Goal: Task Accomplishment & Management: Manage account settings

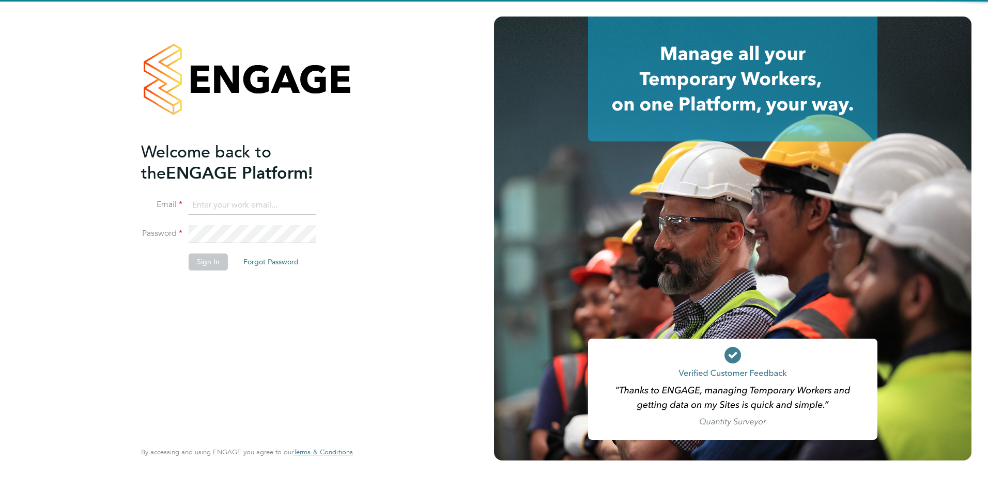
type input "gurraj.singh@vistry.co.uk"
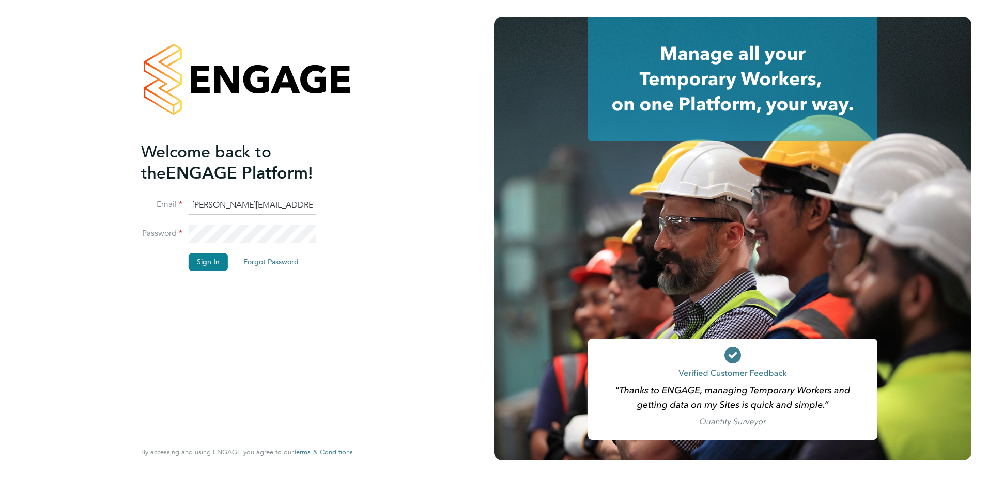
click at [271, 309] on div "Welcome back to the ENGAGE Platform! Email gurraj.singh@vistry.co.uk Password S…" at bounding box center [241, 291] width 201 height 298
click at [214, 262] on button "Sign In" at bounding box center [208, 262] width 39 height 17
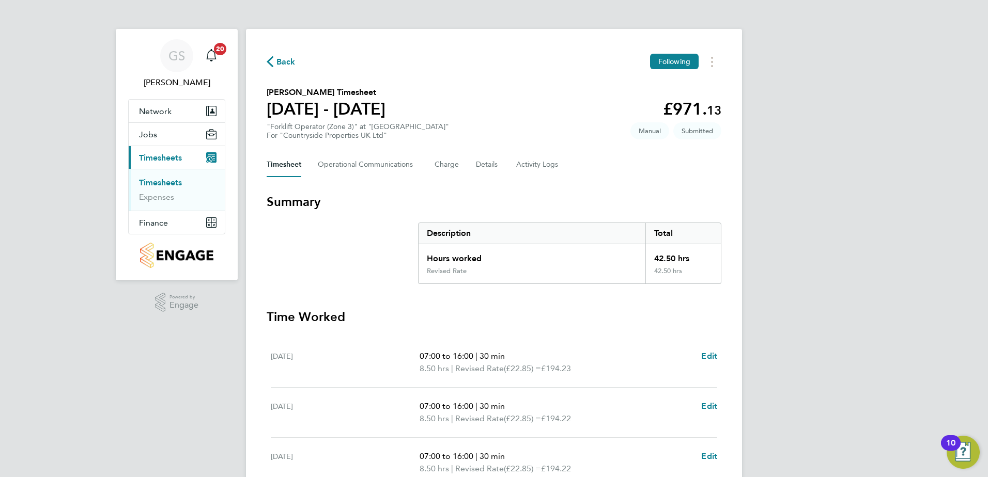
scroll to position [258, 0]
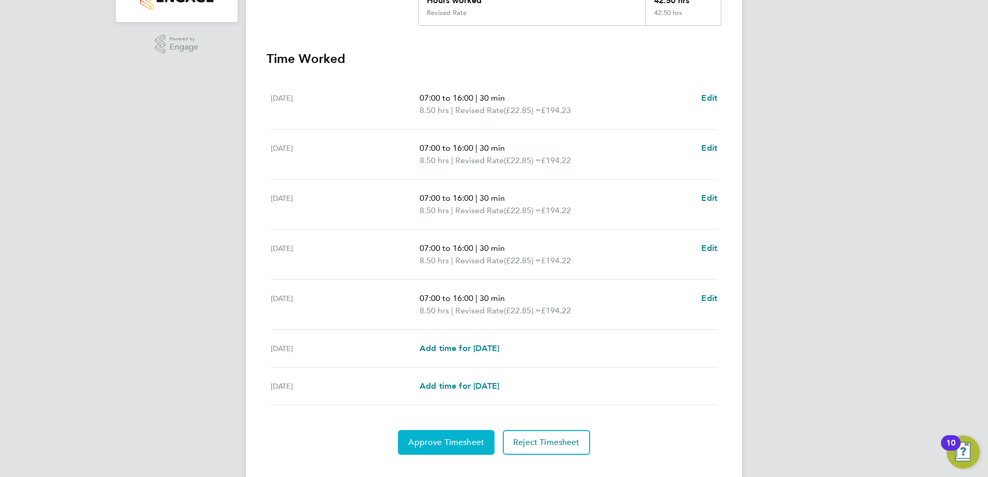
click at [448, 448] on button "Approve Timesheet" at bounding box center [446, 442] width 97 height 25
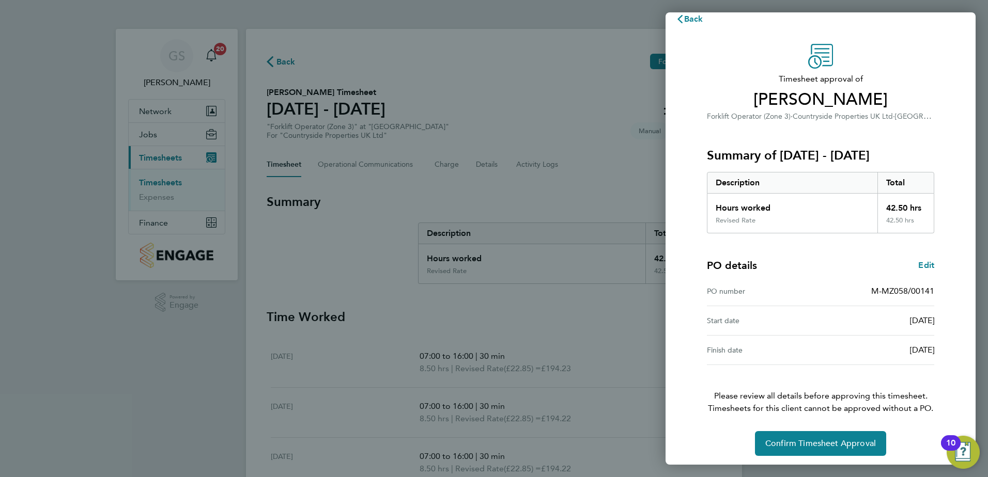
scroll to position [18, 0]
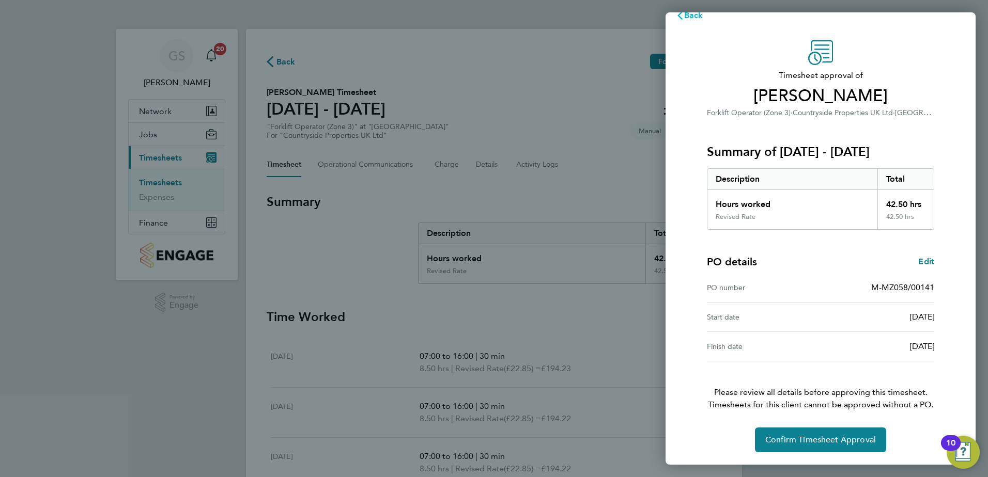
click at [692, 16] on span "Back" at bounding box center [693, 15] width 19 height 10
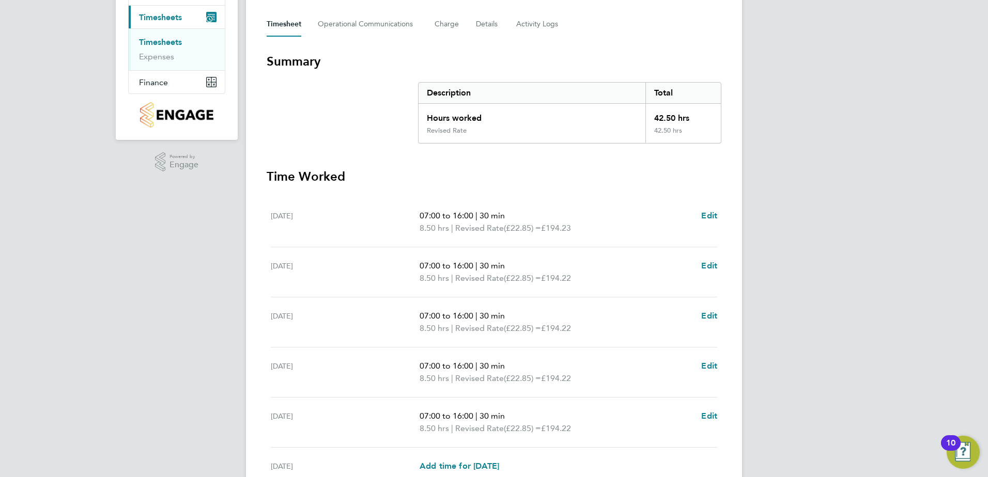
scroll to position [277, 0]
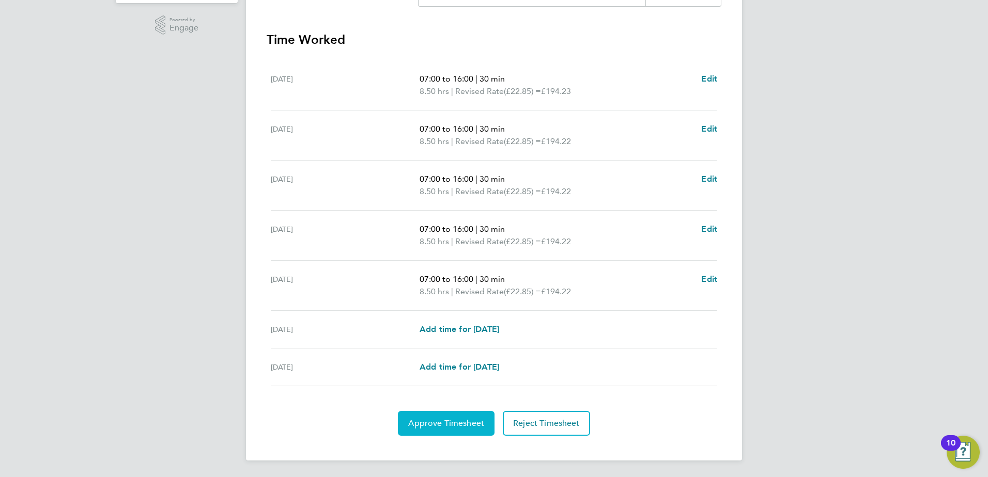
click at [446, 426] on span "Approve Timesheet" at bounding box center [446, 423] width 76 height 10
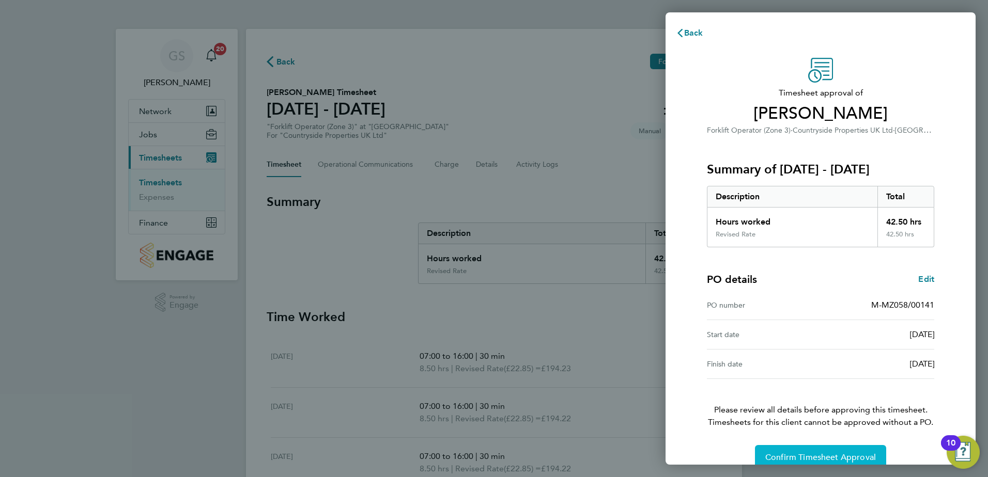
click at [828, 451] on button "Confirm Timesheet Approval" at bounding box center [820, 457] width 131 height 25
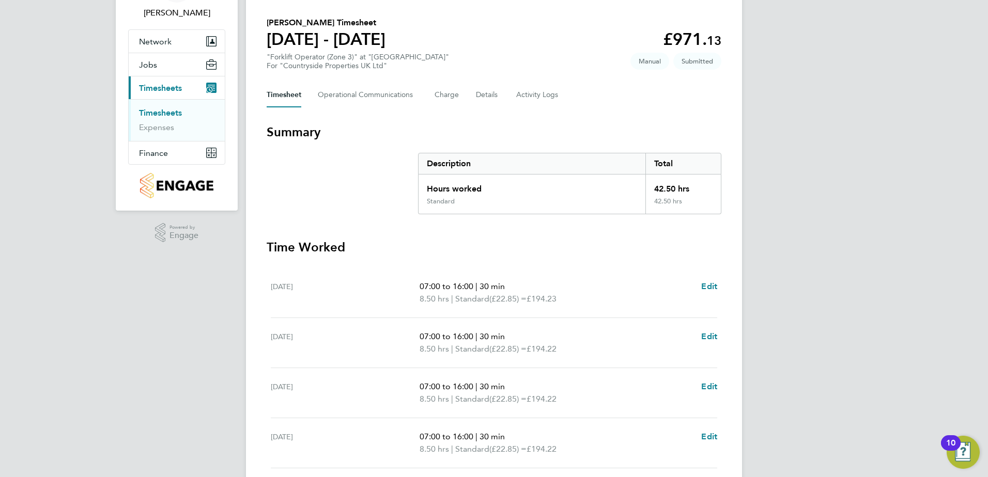
scroll to position [52, 0]
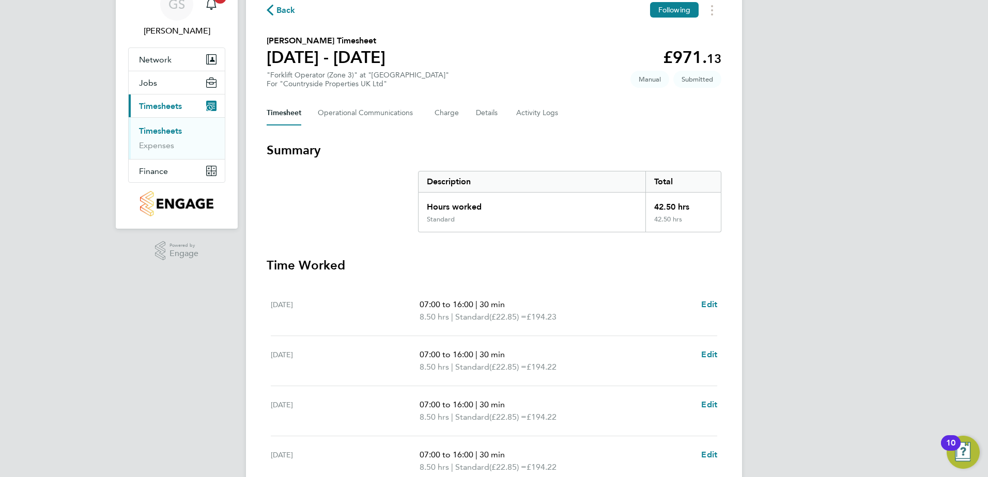
drag, startPoint x: 406, startPoint y: 52, endPoint x: 272, endPoint y: 53, distance: 134.3
click at [272, 53] on section "Darren Dooley's Timesheet 15 - 21 Sept 2025 £971. 13 "Forklift Operator (Zone 3…" at bounding box center [494, 62] width 455 height 54
click at [269, 56] on h1 "15 - 21 Sept 2025" at bounding box center [326, 57] width 119 height 21
drag, startPoint x: 271, startPoint y: 57, endPoint x: 397, endPoint y: 67, distance: 126.4
click at [385, 67] on h1 "15 - 21 Sept 2025" at bounding box center [326, 57] width 119 height 21
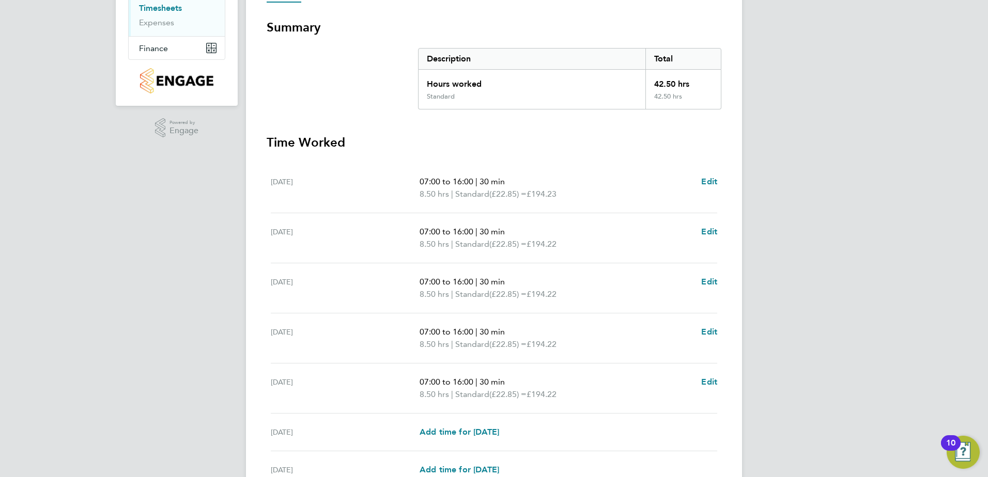
scroll to position [277, 0]
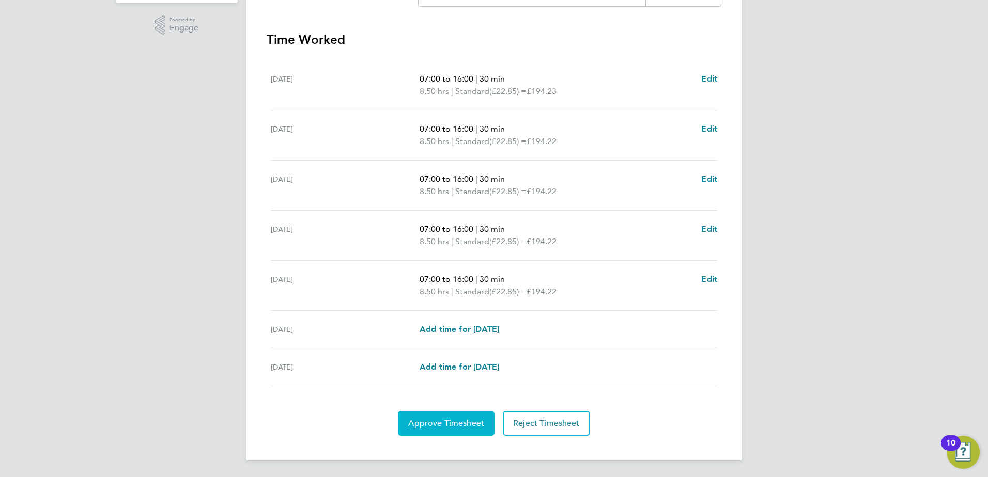
click at [467, 423] on span "Approve Timesheet" at bounding box center [446, 423] width 76 height 10
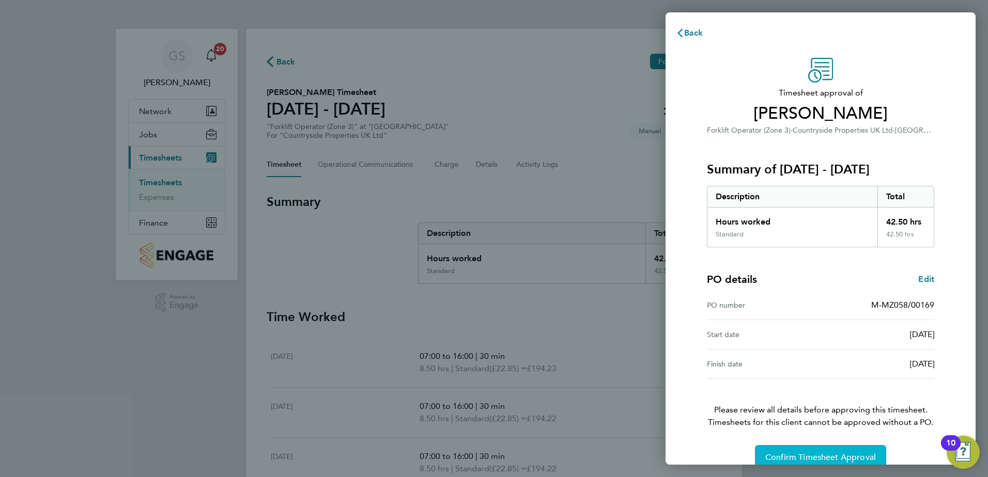
click at [793, 461] on span "Confirm Timesheet Approval" at bounding box center [820, 458] width 111 height 10
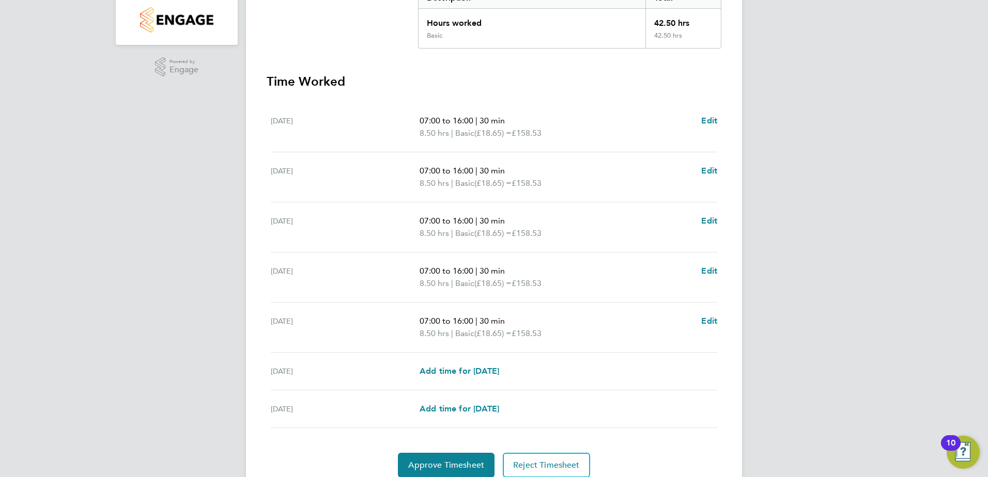
scroll to position [258, 0]
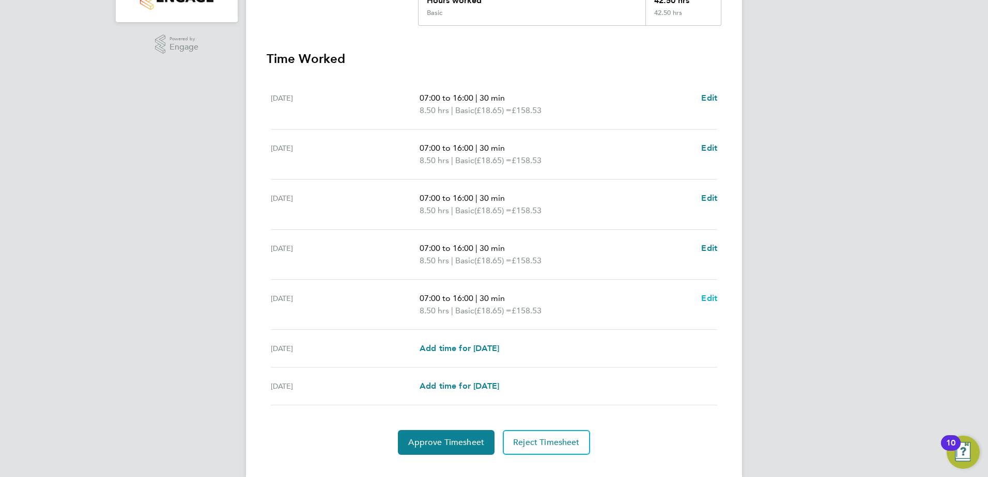
click at [711, 300] on span "Edit" at bounding box center [709, 298] width 16 height 10
select select "30"
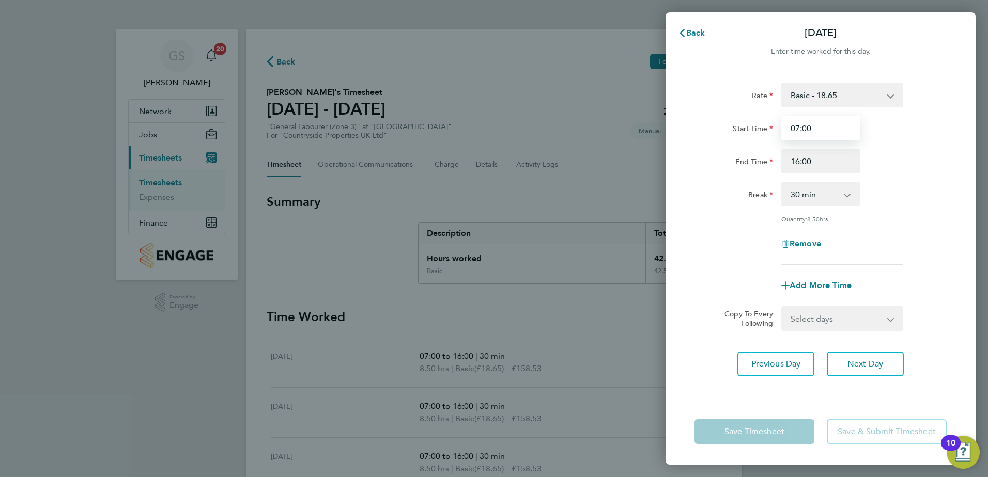
click at [807, 126] on input "07:00" at bounding box center [820, 128] width 79 height 25
type input "07:30"
click at [939, 244] on div "Remove" at bounding box center [820, 243] width 260 height 25
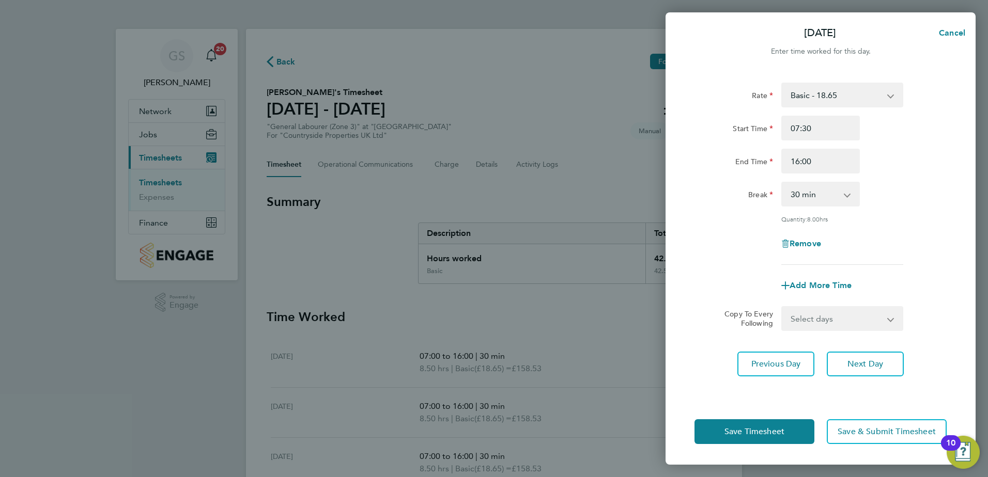
click at [852, 315] on select "Select days Day Weekend (Sat-Sun) Saturday Sunday" at bounding box center [836, 318] width 108 height 23
select select "DAY"
click at [782, 307] on select "Select days Day Weekend (Sat-Sun) Saturday Sunday" at bounding box center [836, 318] width 108 height 23
select select "2025-09-21"
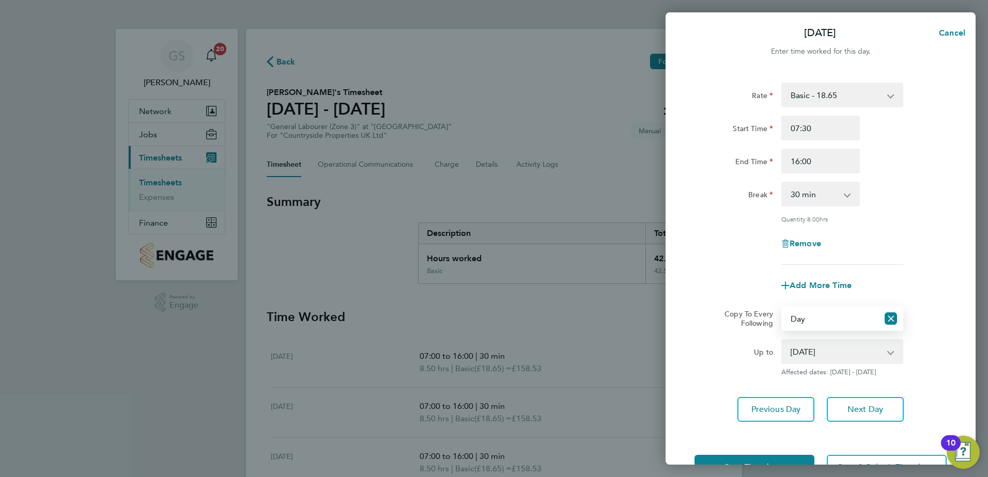
click at [822, 353] on select "20 Sep 2025 21 Sep 2025" at bounding box center [835, 351] width 107 height 23
click at [905, 237] on div "Remove" at bounding box center [820, 243] width 260 height 25
click at [947, 28] on span "Cancel" at bounding box center [950, 33] width 29 height 10
select select "0: null"
select select "30"
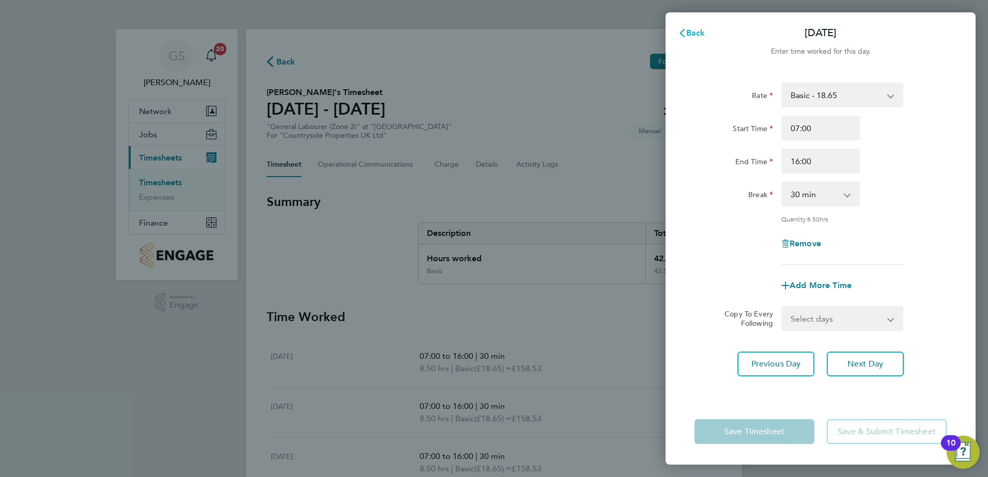
click at [689, 22] on div "Back Fri 19 Sep Enter time worked for this day. Rate Basic - 18.65 Start Time 0…" at bounding box center [820, 238] width 310 height 453
click at [693, 33] on span "Back" at bounding box center [695, 33] width 19 height 10
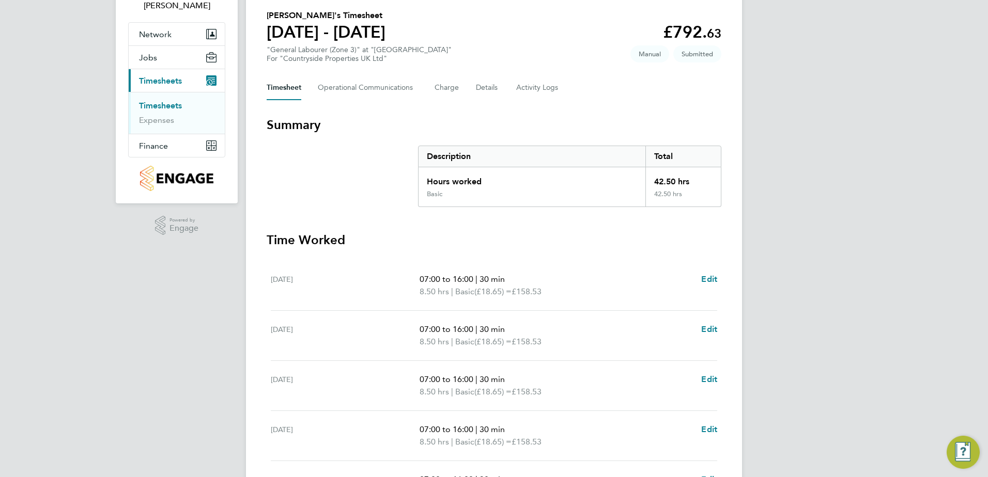
scroll to position [155, 0]
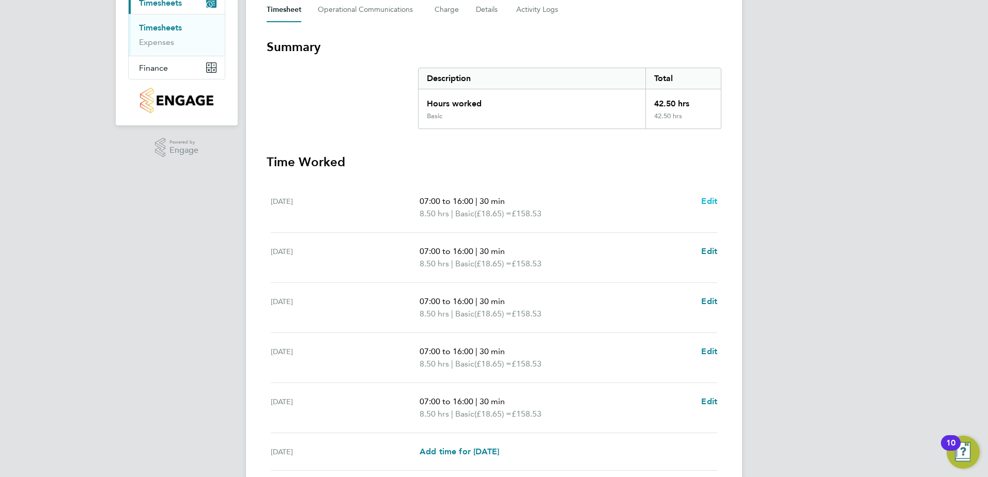
click at [709, 197] on span "Edit" at bounding box center [709, 201] width 16 height 10
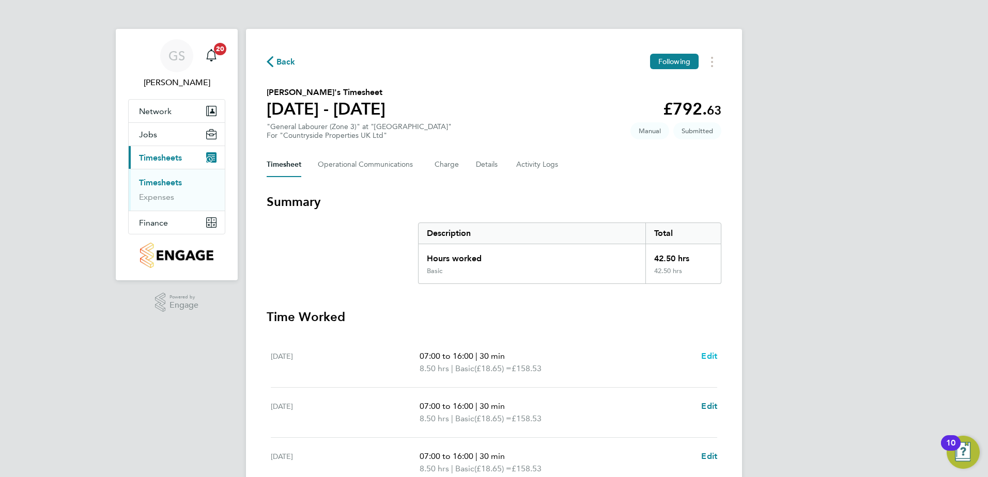
select select "30"
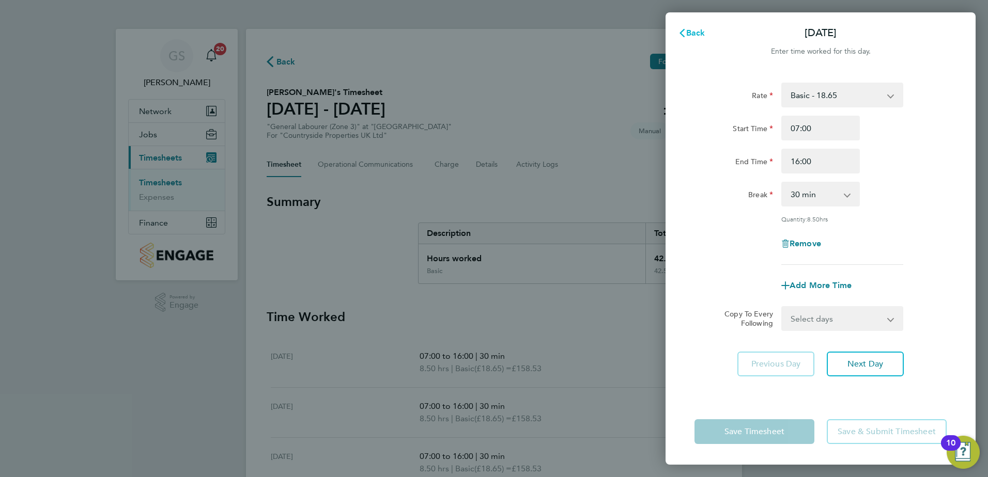
click at [700, 34] on span "Back" at bounding box center [695, 33] width 19 height 10
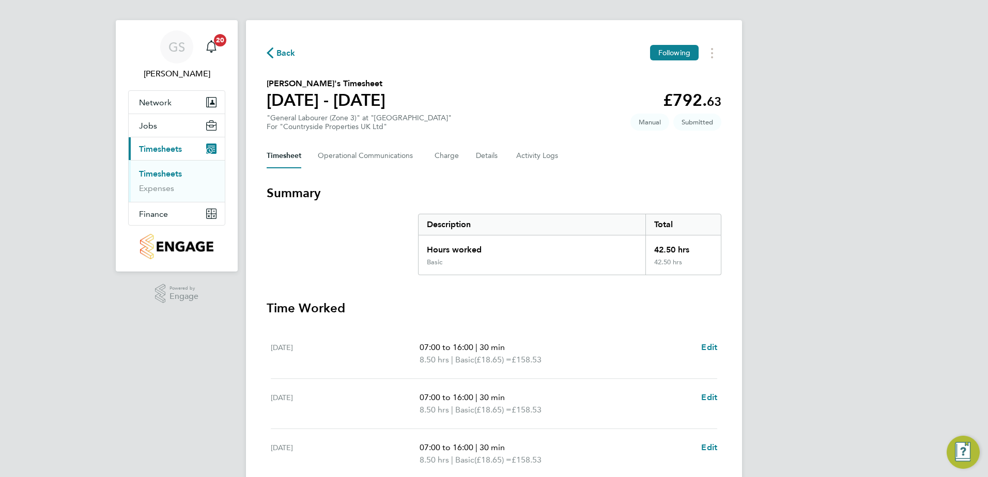
scroll to position [155, 0]
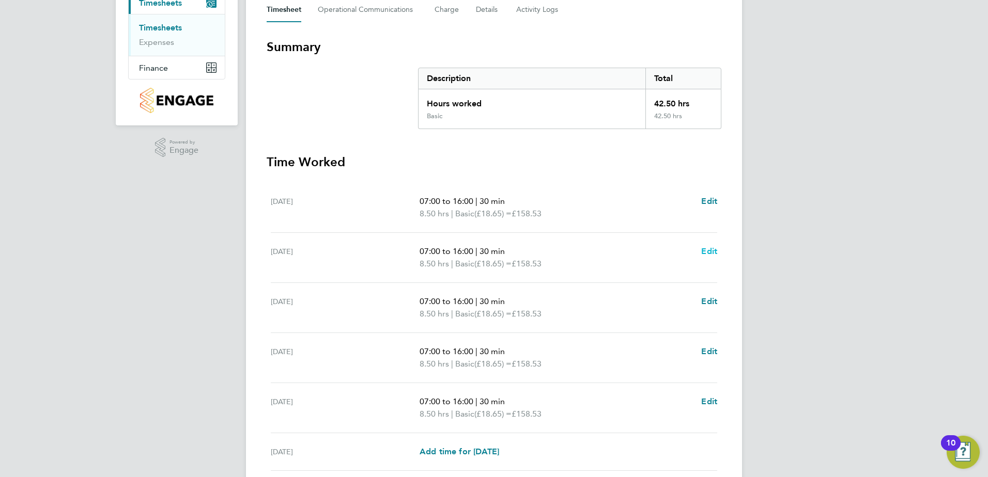
click at [713, 250] on span "Edit" at bounding box center [709, 251] width 16 height 10
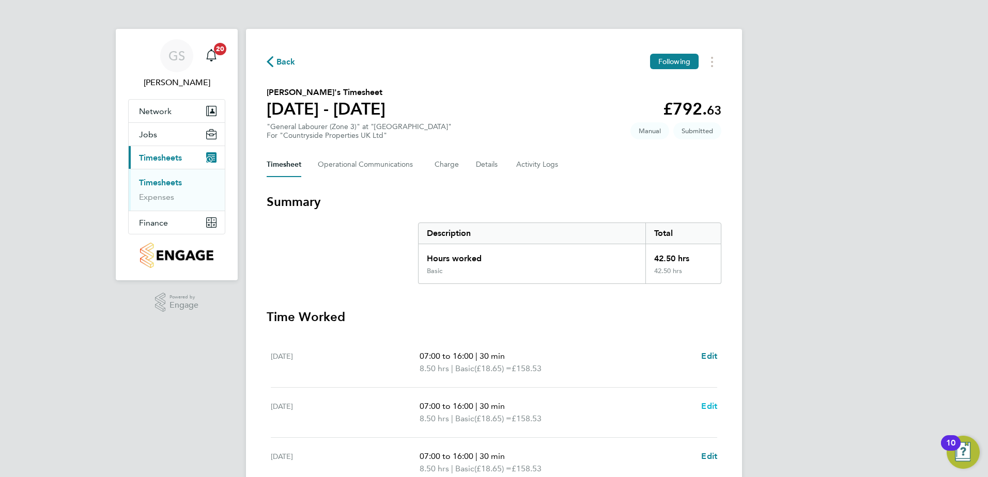
select select "30"
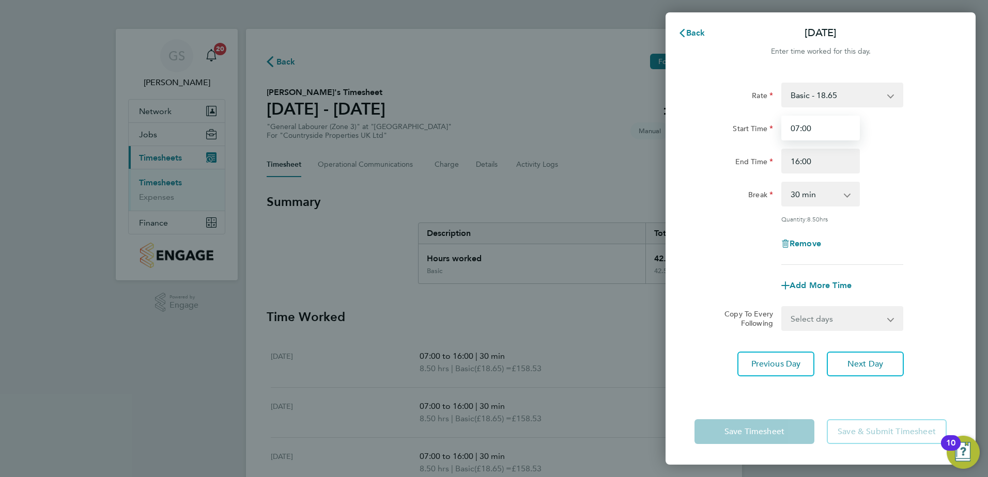
click at [803, 129] on input "07:00" at bounding box center [820, 128] width 79 height 25
type input "07:30"
click at [894, 182] on div "Break 0 min 15 min 30 min 45 min 60 min 75 min 90 min" at bounding box center [820, 194] width 260 height 25
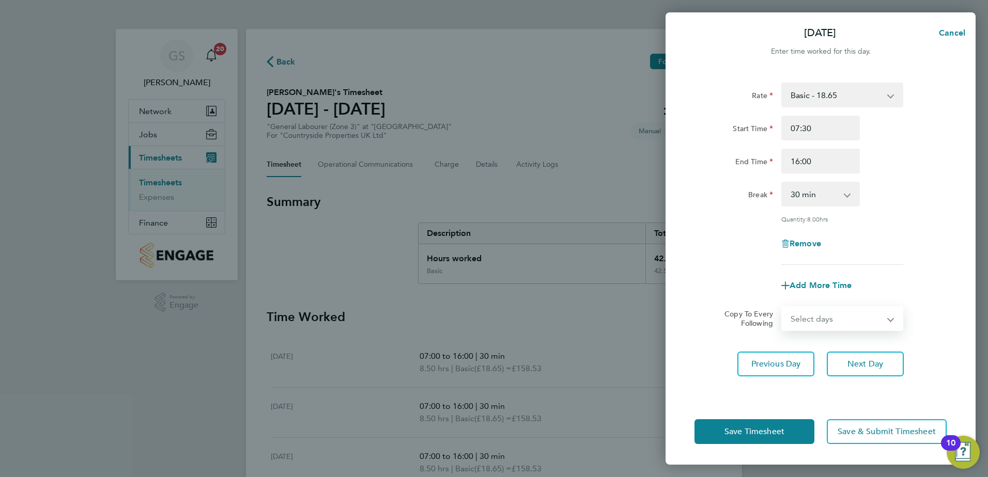
click at [873, 313] on select "Select days Day Weekday (Mon-Fri) Weekend (Sat-Sun) Wednesday Thursday Friday S…" at bounding box center [836, 318] width 108 height 23
select select "WED"
click at [782, 307] on select "Select days Day Weekday (Mon-Fri) Weekend (Sat-Sun) Wednesday Thursday Friday S…" at bounding box center [836, 318] width 108 height 23
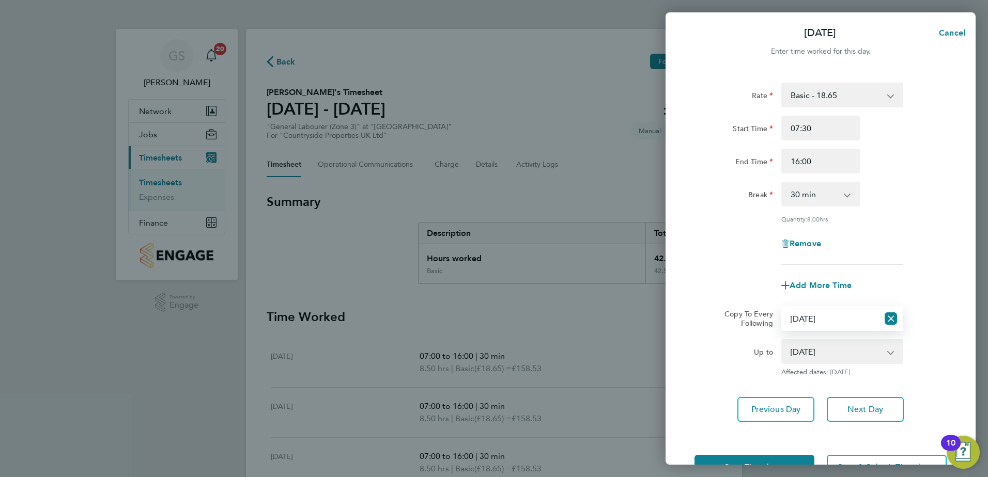
click at [851, 358] on select "17 Sep 2025 18 Sep 2025 19 Sep 2025 20 Sep 2025 21 Sep 2025" at bounding box center [835, 351] width 107 height 23
select select "2025-09-20"
click at [782, 340] on select "17 Sep 2025 18 Sep 2025 19 Sep 2025 20 Sep 2025 21 Sep 2025" at bounding box center [835, 351] width 107 height 23
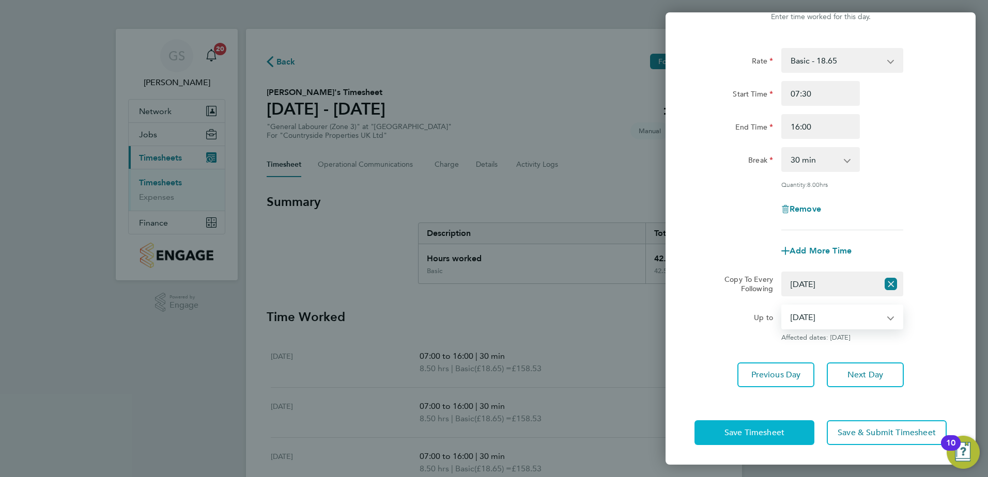
click at [796, 430] on button "Save Timesheet" at bounding box center [754, 433] width 120 height 25
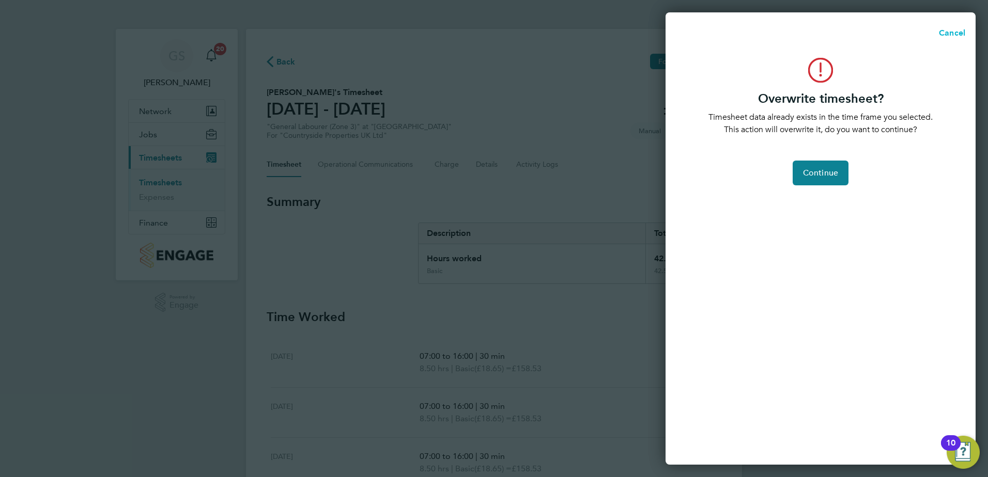
click at [934, 32] on span "Cancel" at bounding box center [949, 33] width 33 height 8
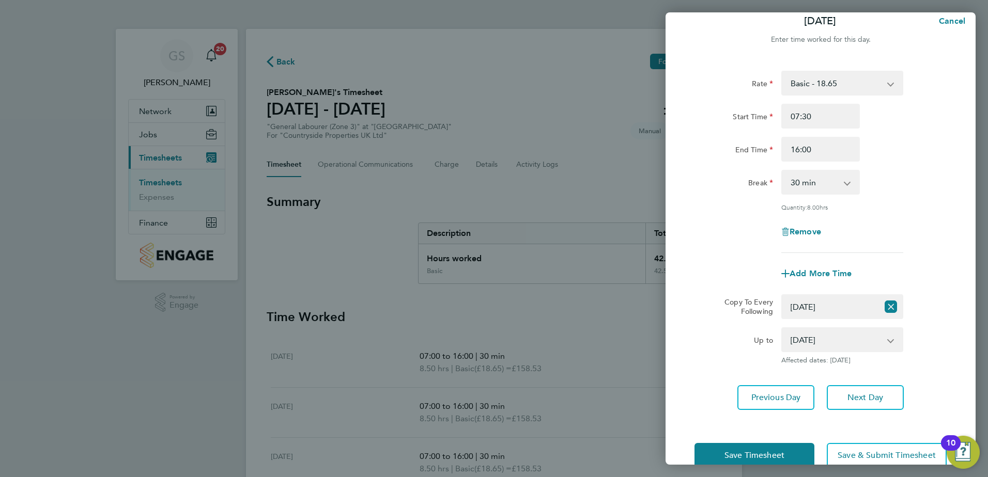
scroll to position [0, 0]
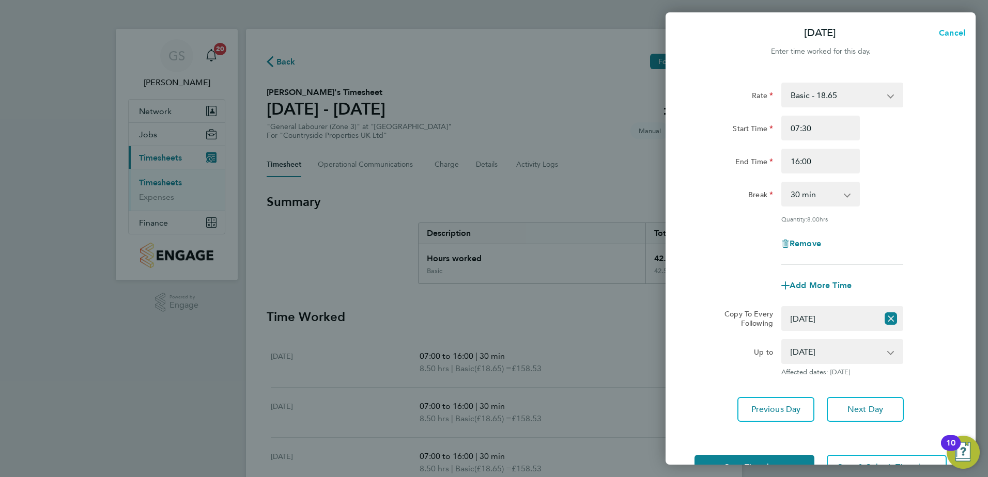
click at [958, 28] on span "Cancel" at bounding box center [950, 33] width 29 height 10
select select "0: null"
select select "30"
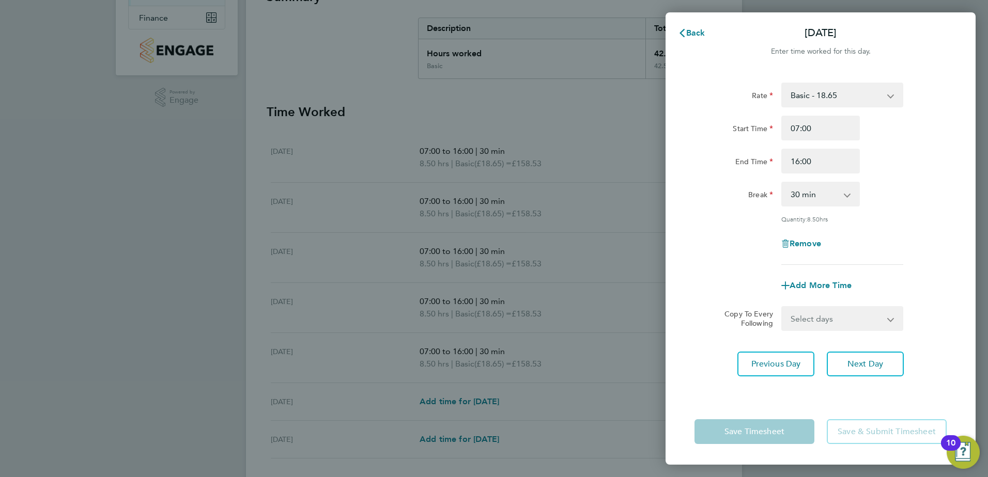
scroll to position [207, 0]
click at [700, 36] on span "Back" at bounding box center [695, 33] width 19 height 10
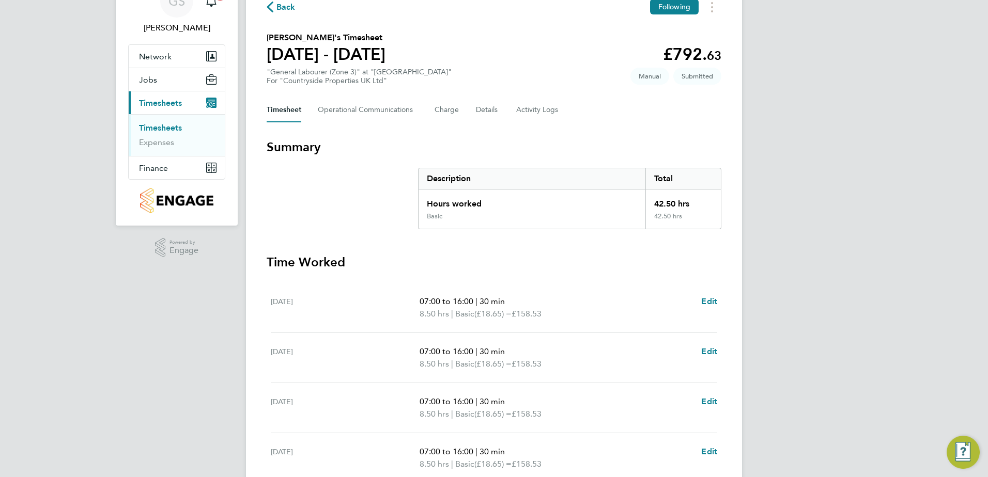
scroll to position [155, 0]
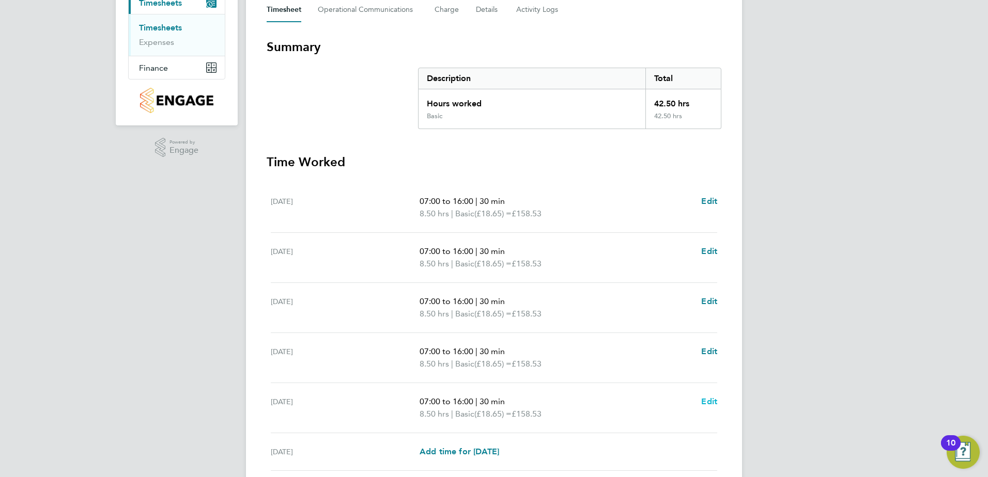
click at [705, 401] on span "Edit" at bounding box center [709, 402] width 16 height 10
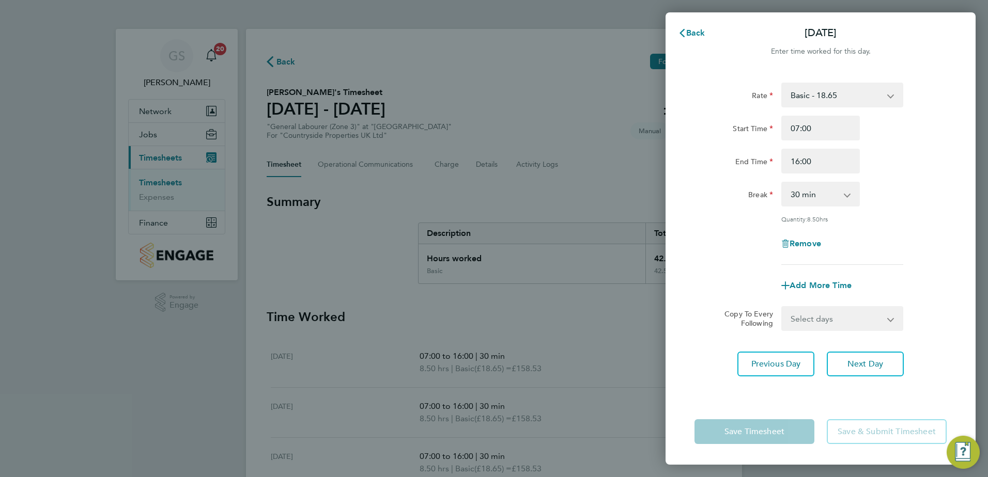
click at [789, 202] on select "0 min 15 min 30 min 45 min 60 min 75 min 90 min" at bounding box center [814, 194] width 64 height 23
click at [782, 183] on select "0 min 15 min 30 min 45 min 60 min 75 min 90 min" at bounding box center [814, 194] width 64 height 23
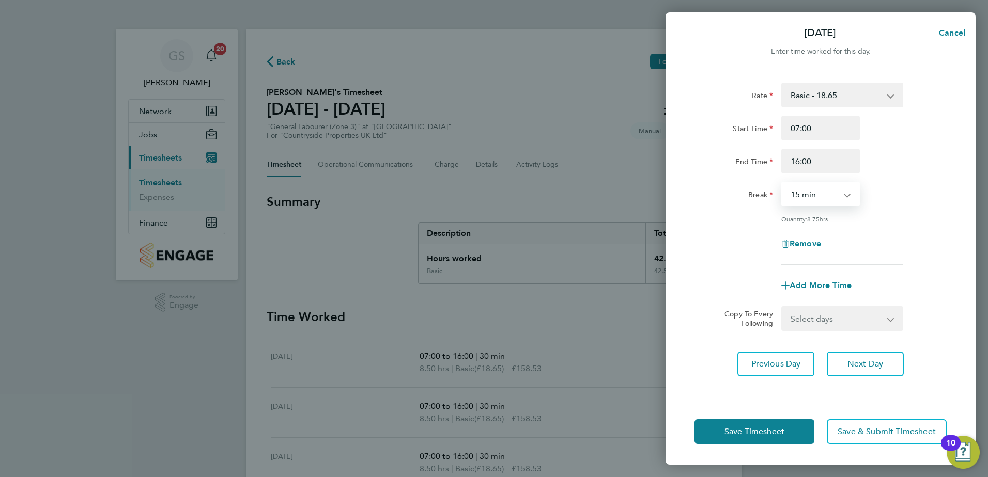
click at [800, 199] on select "0 min 15 min 30 min 45 min 60 min 75 min 90 min" at bounding box center [814, 194] width 64 height 23
select select "60"
click at [782, 183] on select "0 min 15 min 30 min 45 min 60 min 75 min 90 min" at bounding box center [814, 194] width 64 height 23
click at [772, 431] on span "Save Timesheet" at bounding box center [754, 432] width 60 height 10
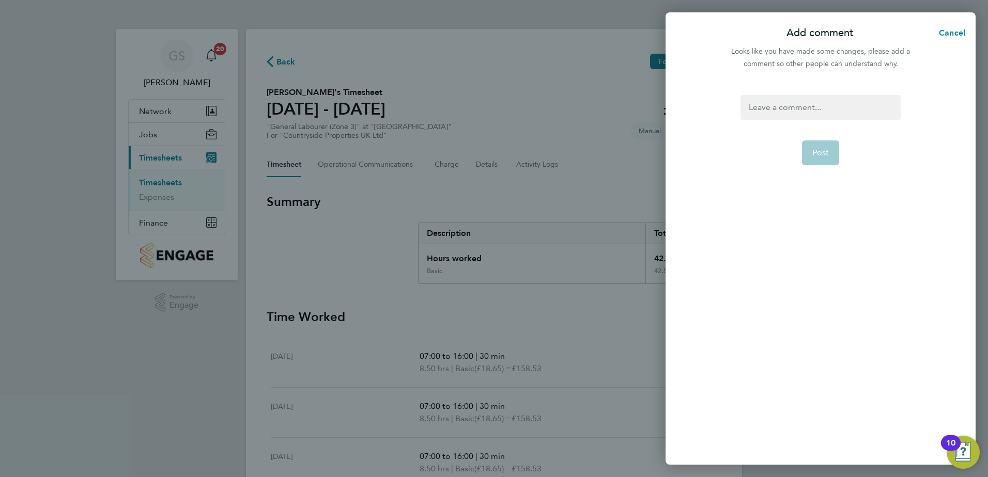
click at [779, 107] on div at bounding box center [820, 107] width 160 height 25
click at [820, 144] on button "Post" at bounding box center [821, 153] width 38 height 25
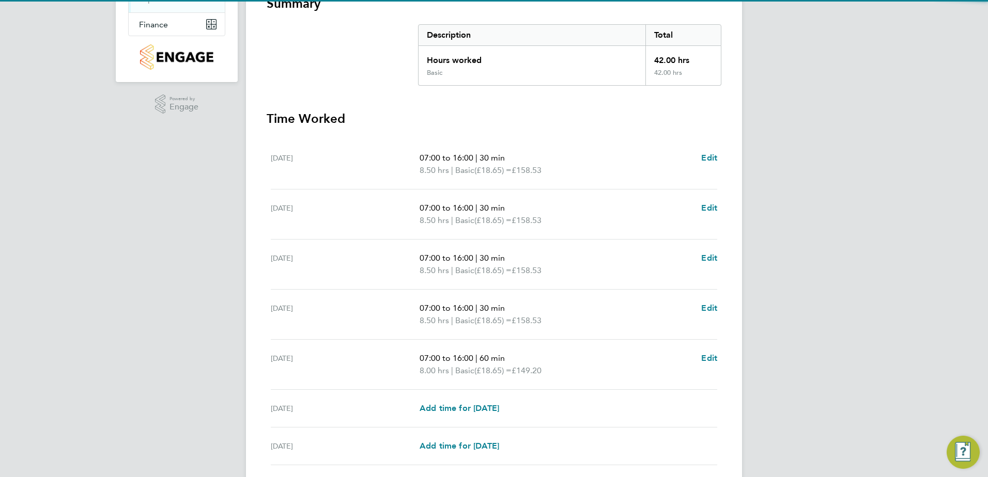
scroll to position [207, 0]
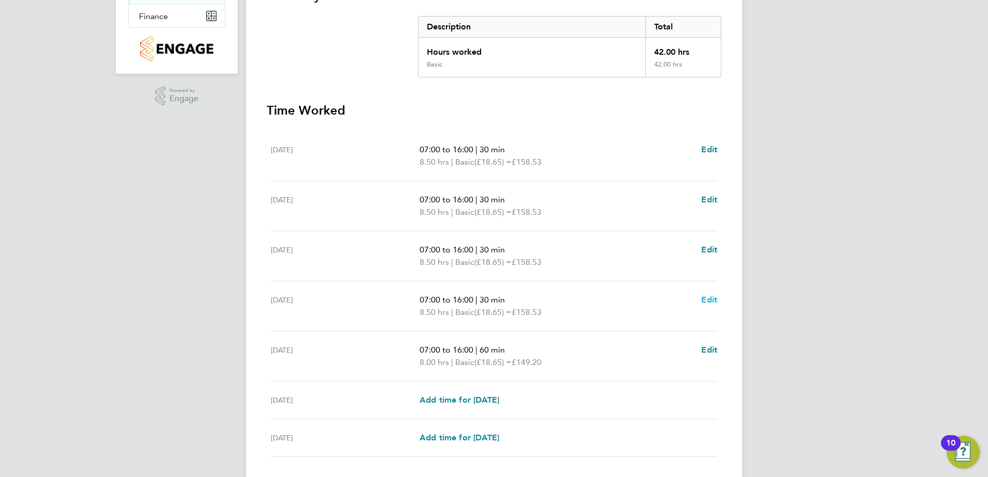
click at [705, 296] on span "Edit" at bounding box center [709, 300] width 16 height 10
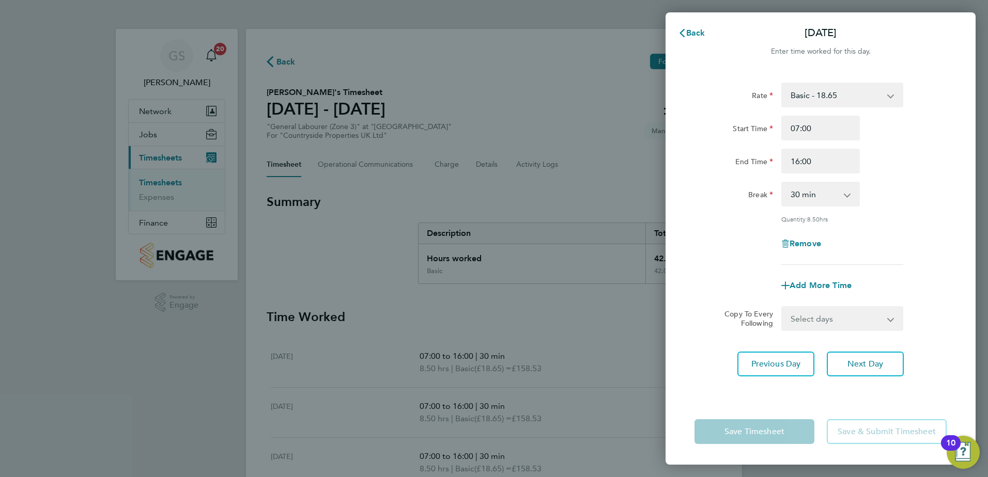
click at [791, 200] on select "0 min 15 min 30 min 45 min 60 min 75 min 90 min" at bounding box center [814, 194] width 64 height 23
select select "60"
click at [782, 183] on select "0 min 15 min 30 min 45 min 60 min 75 min 90 min" at bounding box center [814, 194] width 64 height 23
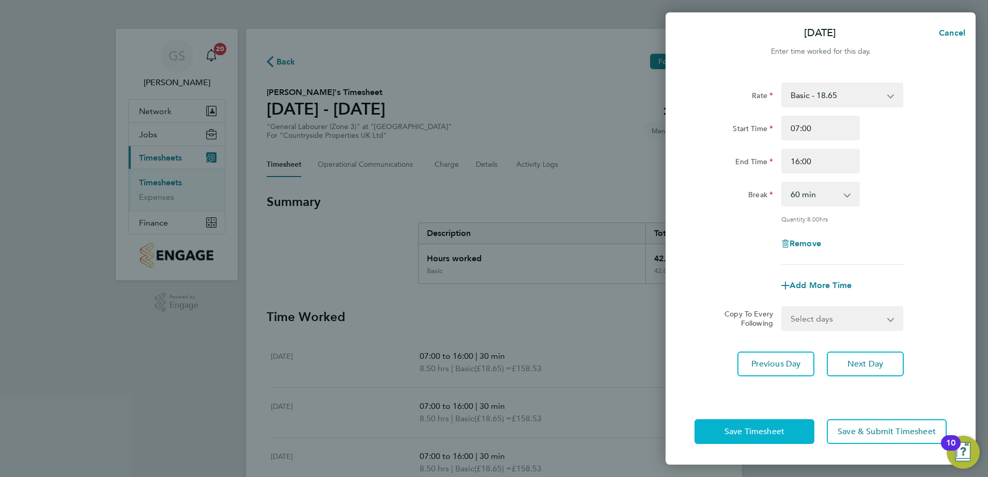
click at [789, 434] on button "Save Timesheet" at bounding box center [754, 432] width 120 height 25
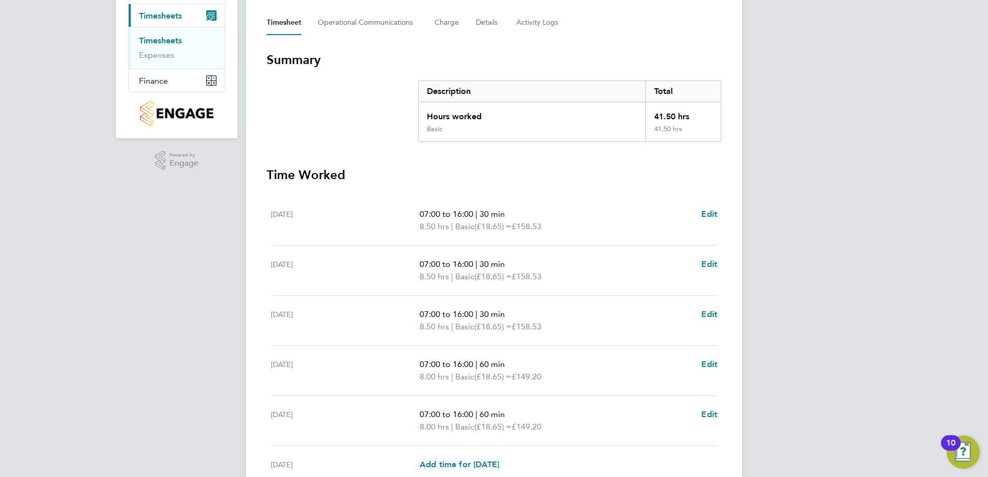
scroll to position [155, 0]
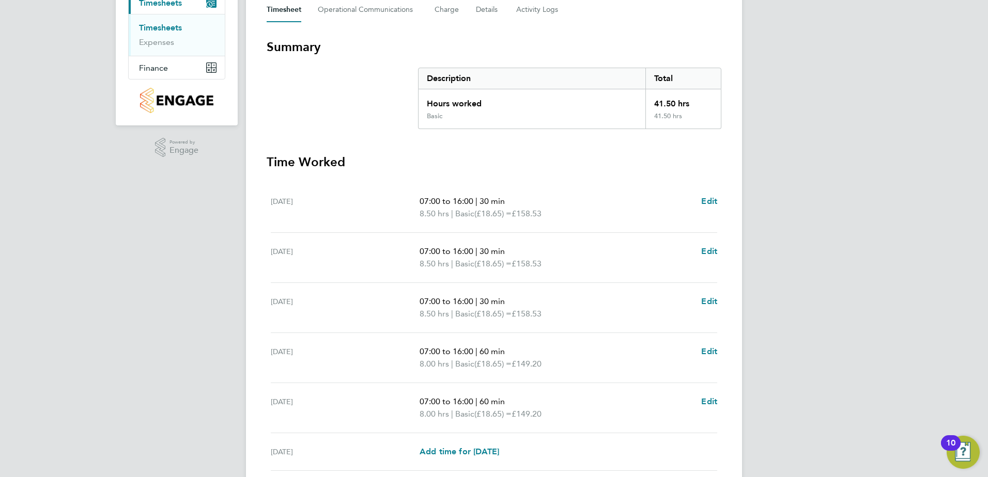
click at [698, 205] on div "07:00 to 16:00 | 30 min 8.50 hrs | Basic (£18.65) = £158.53 Edit" at bounding box center [569, 207] width 298 height 25
click at [703, 201] on span "Edit" at bounding box center [709, 201] width 16 height 10
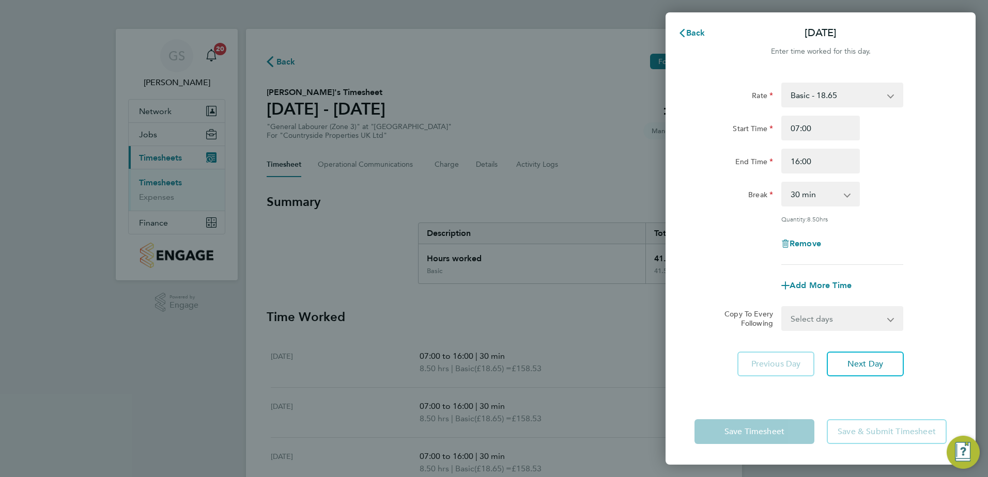
click at [816, 193] on select "0 min 15 min 30 min 45 min 60 min 75 min 90 min" at bounding box center [814, 194] width 64 height 23
select select "60"
click at [782, 183] on select "0 min 15 min 30 min 45 min 60 min 75 min 90 min" at bounding box center [814, 194] width 64 height 23
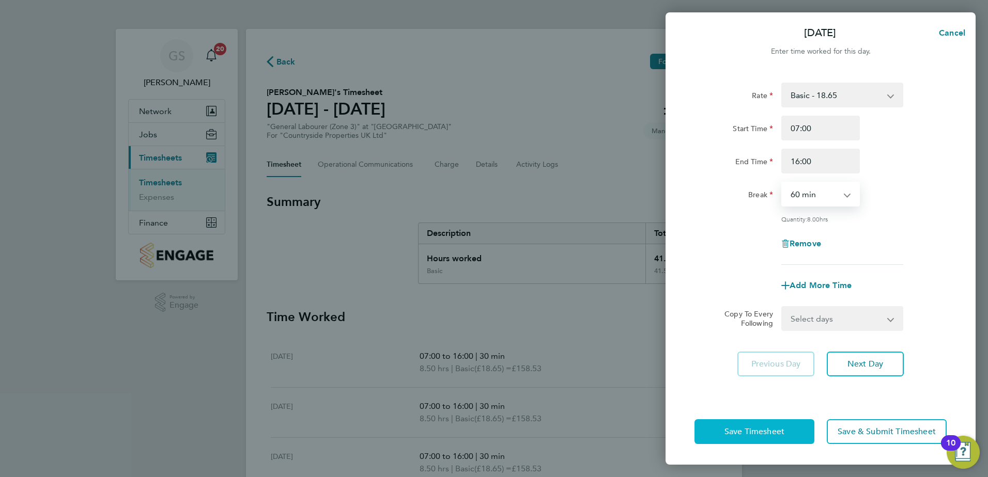
click at [772, 431] on span "Save Timesheet" at bounding box center [754, 432] width 60 height 10
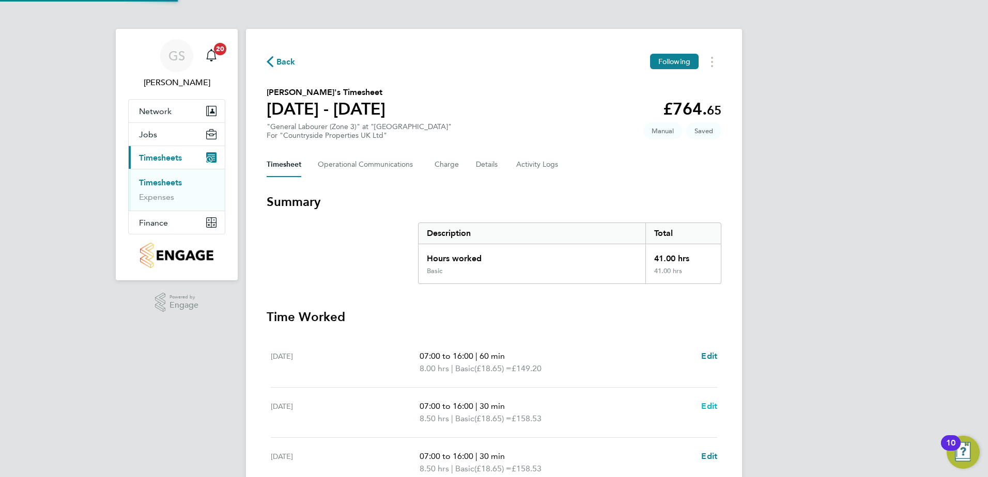
click at [709, 406] on span "Edit" at bounding box center [709, 406] width 16 height 10
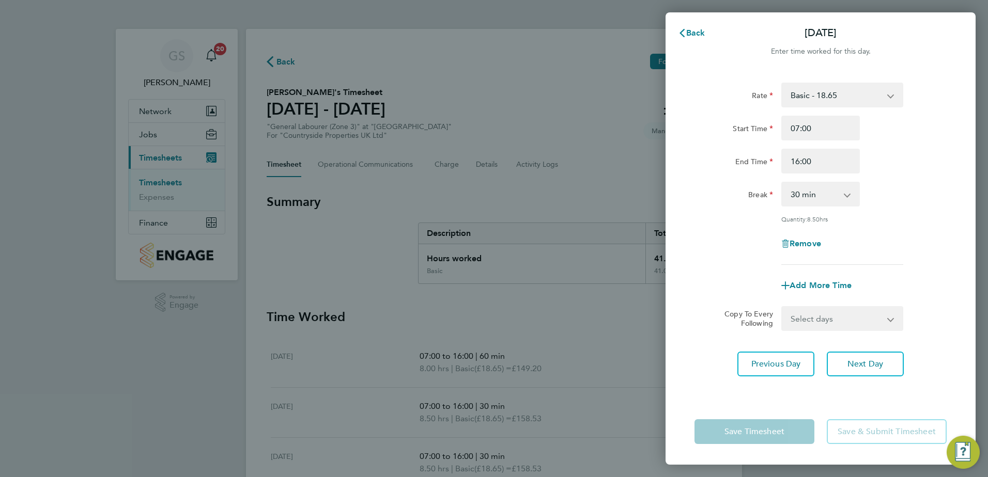
click at [816, 188] on select "0 min 15 min 30 min 45 min 60 min 75 min 90 min" at bounding box center [814, 194] width 64 height 23
select select "60"
click at [782, 183] on select "0 min 15 min 30 min 45 min 60 min 75 min 90 min" at bounding box center [814, 194] width 64 height 23
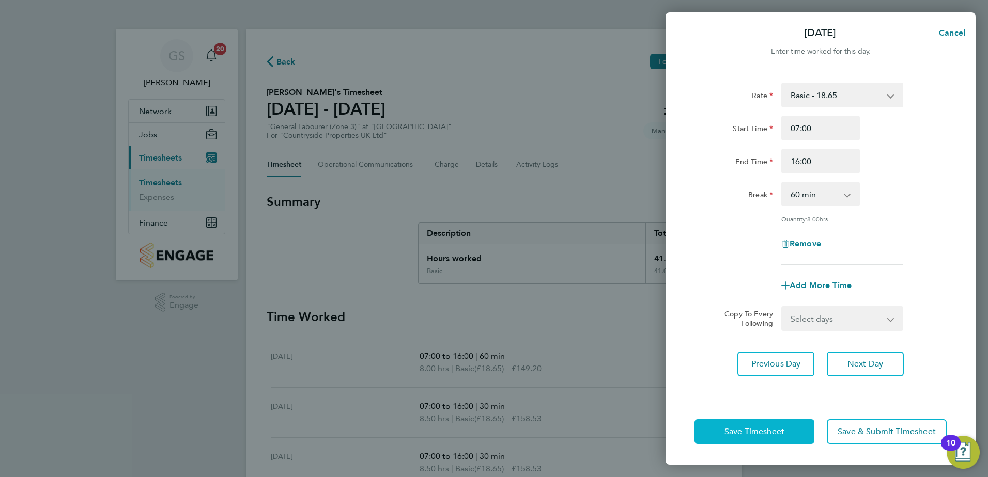
click at [782, 423] on button "Save Timesheet" at bounding box center [754, 432] width 120 height 25
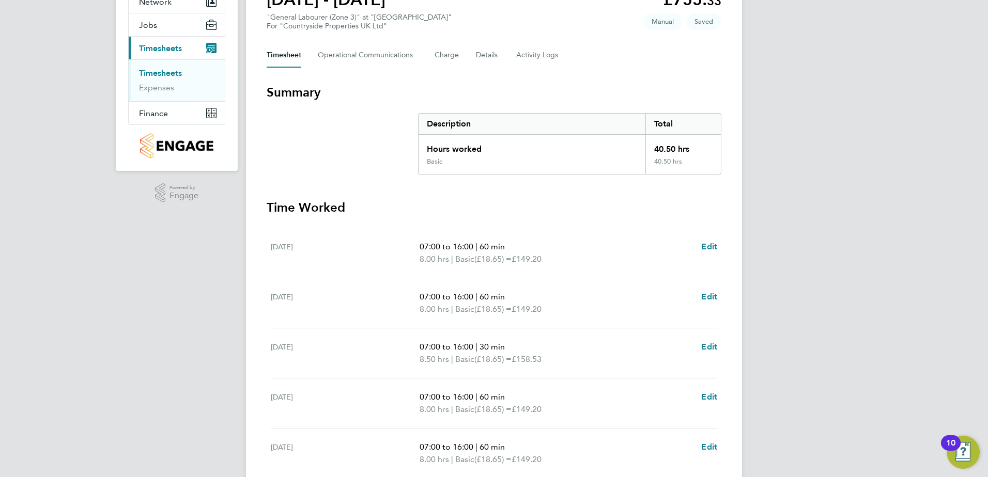
scroll to position [207, 0]
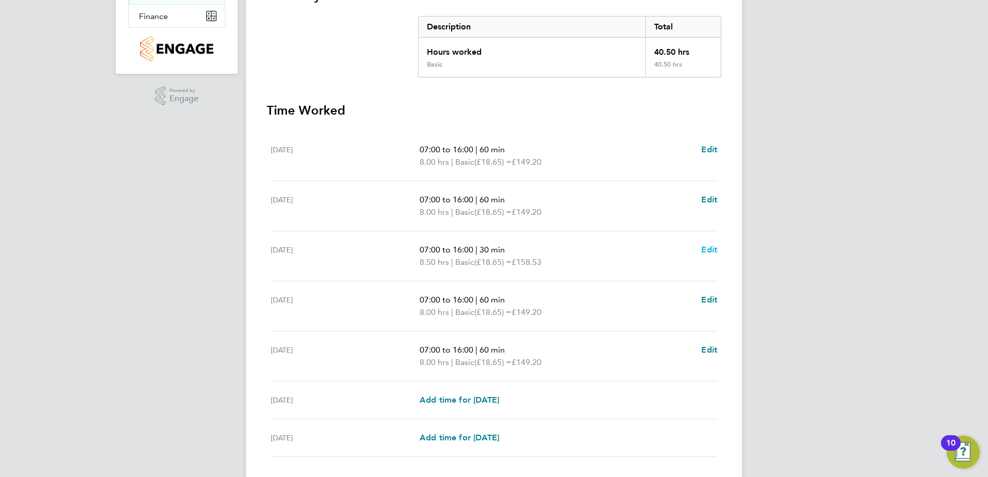
click at [711, 246] on span "Edit" at bounding box center [709, 250] width 16 height 10
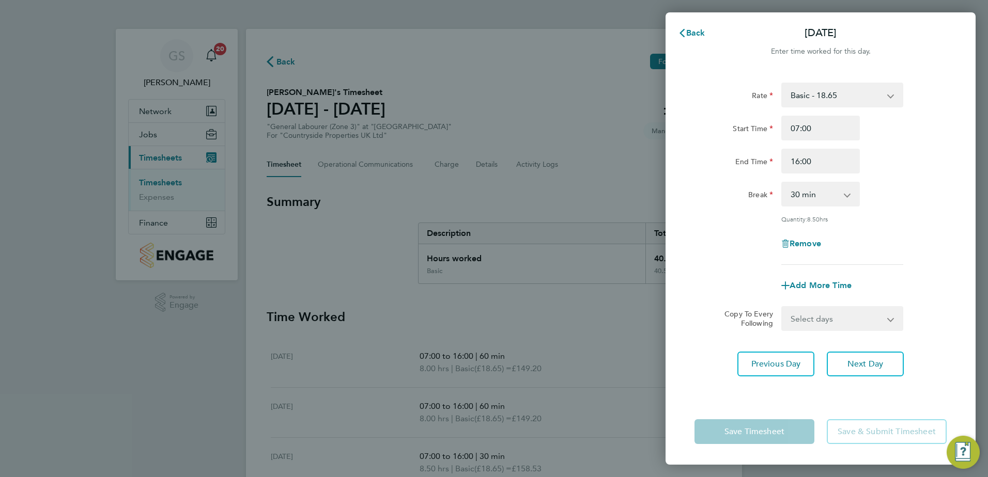
drag, startPoint x: 791, startPoint y: 191, endPoint x: 794, endPoint y: 199, distance: 8.7
click at [791, 191] on select "0 min 15 min 30 min 45 min 60 min 75 min 90 min" at bounding box center [814, 194] width 64 height 23
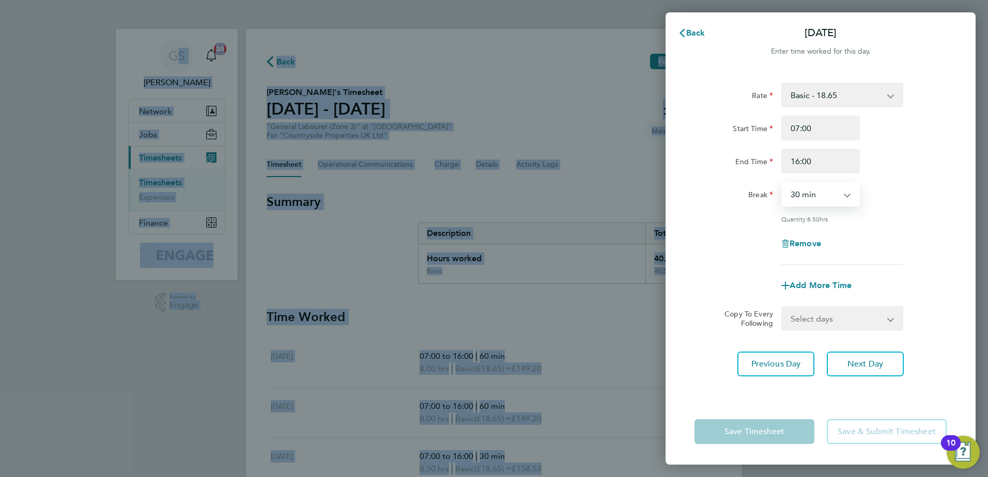
click at [987, 0] on html "GS Gurraj Singh Notifications 20 Applications: Network Team Members Sites Worke…" at bounding box center [494, 0] width 988 height 0
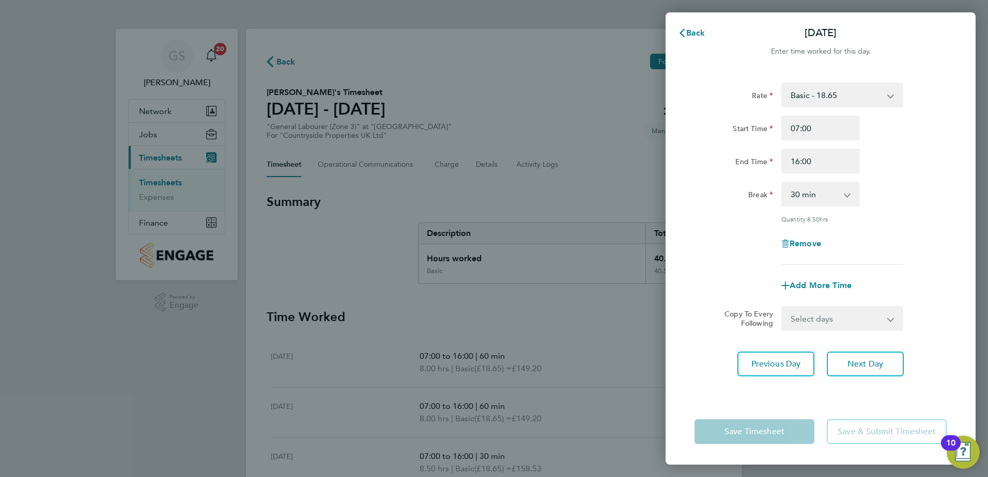
drag, startPoint x: 988, startPoint y: 238, endPoint x: 898, endPoint y: 246, distance: 90.8
click at [898, 246] on div "Remove" at bounding box center [820, 243] width 260 height 25
drag, startPoint x: 805, startPoint y: 200, endPoint x: 805, endPoint y: 206, distance: 5.7
click at [805, 200] on select "0 min 15 min 30 min 45 min 60 min 75 min 90 min" at bounding box center [814, 194] width 64 height 23
select select "60"
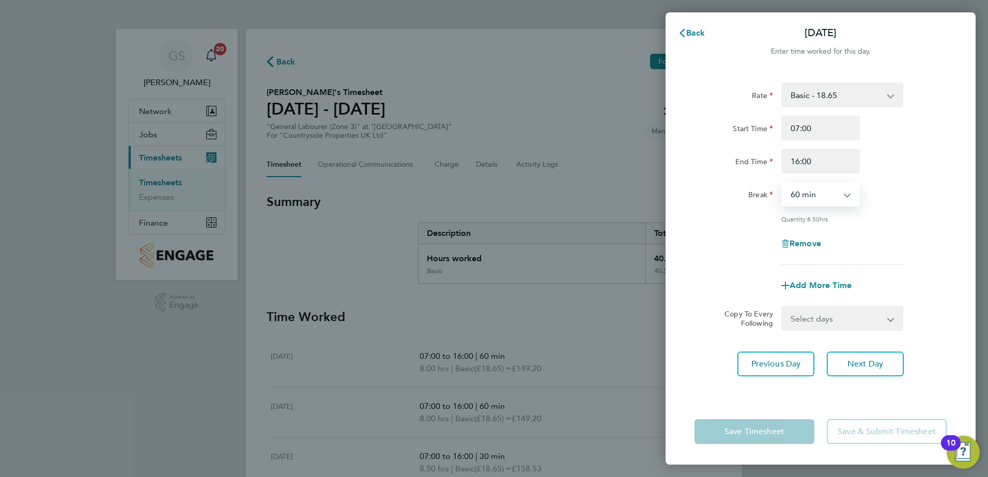
click at [782, 183] on select "0 min 15 min 30 min 45 min 60 min 75 min 90 min" at bounding box center [814, 194] width 64 height 23
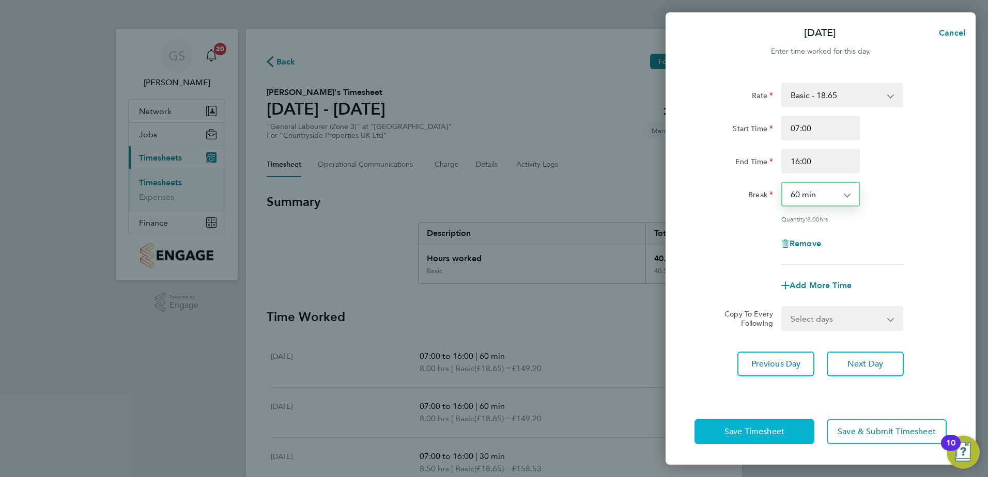
click at [773, 428] on span "Save Timesheet" at bounding box center [754, 432] width 60 height 10
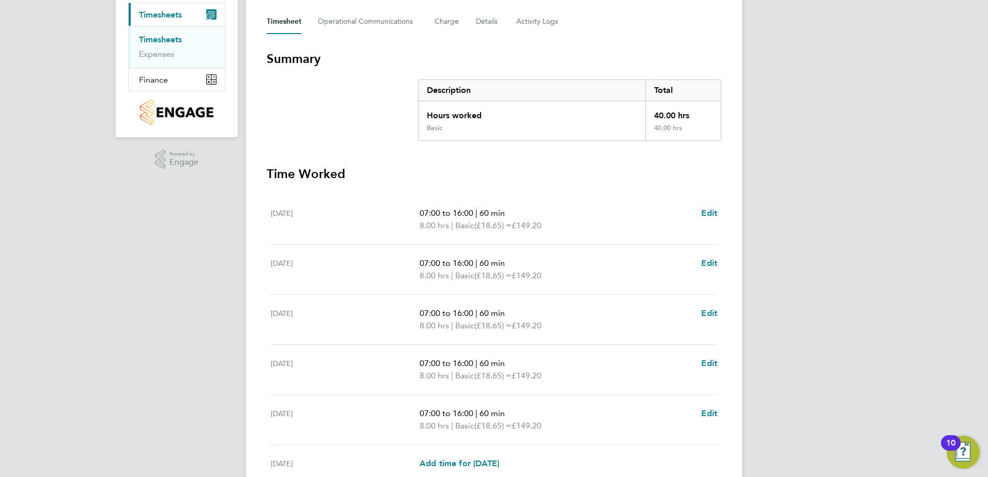
scroll to position [277, 0]
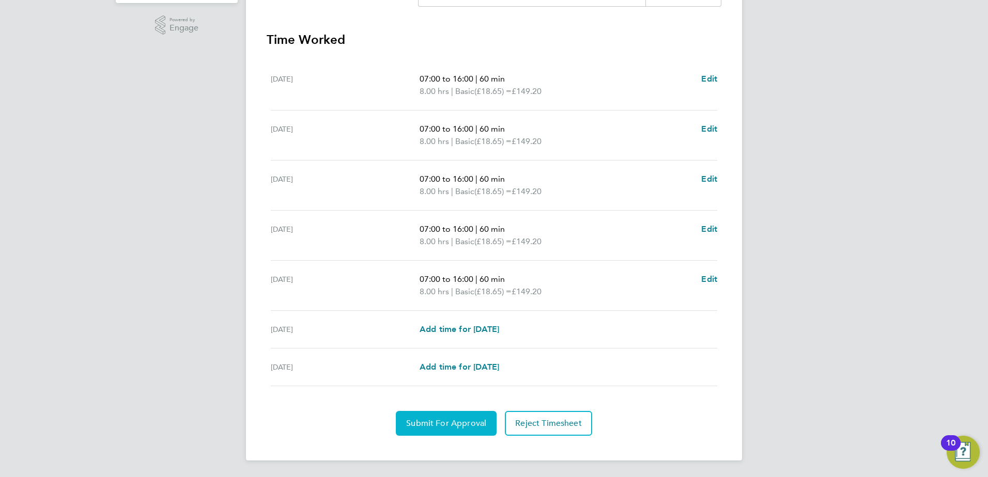
click at [478, 425] on span "Submit For Approval" at bounding box center [446, 423] width 80 height 10
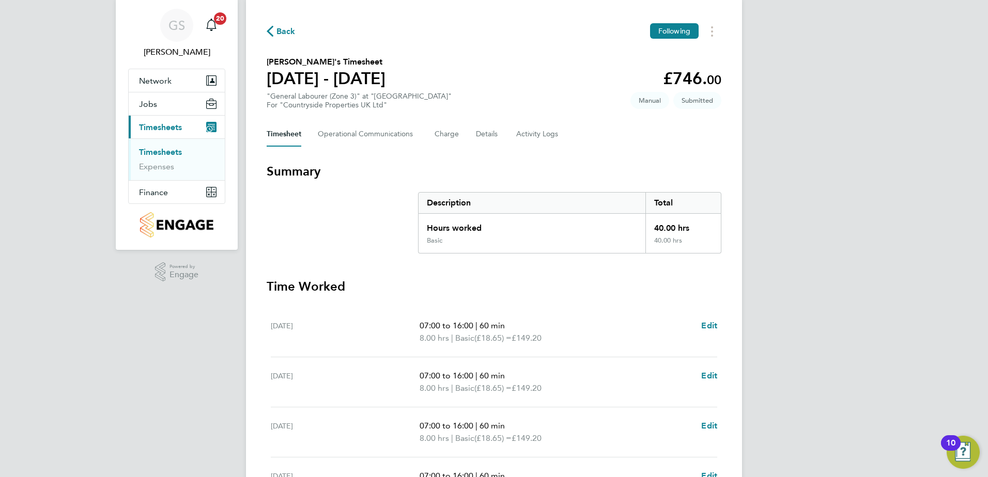
scroll to position [19, 0]
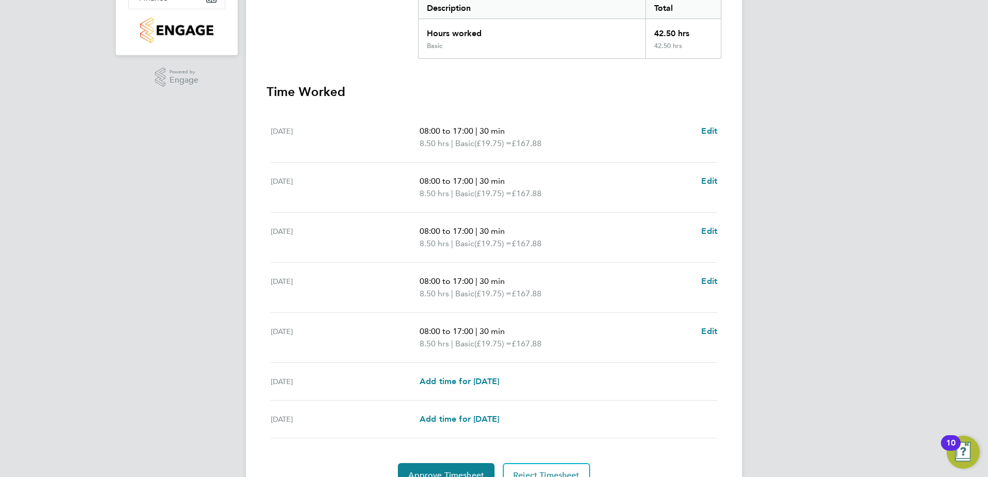
scroll to position [277, 0]
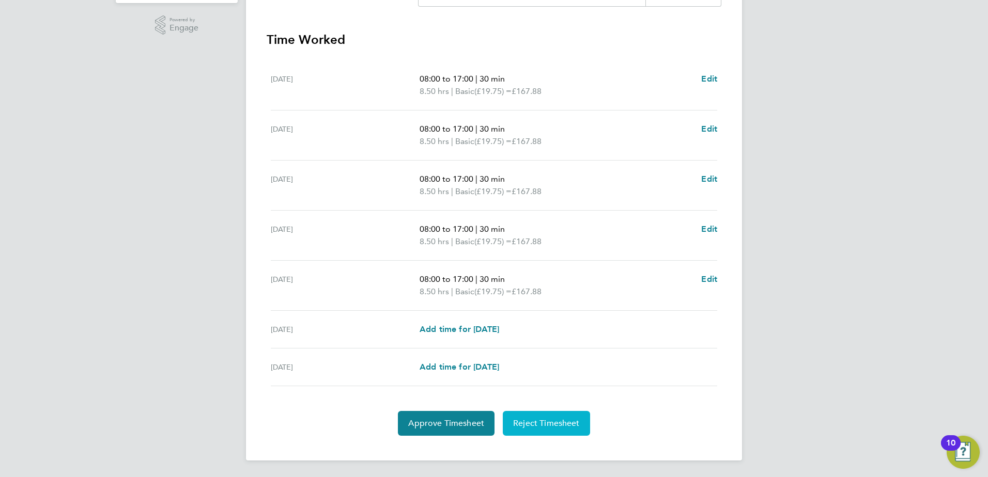
click at [568, 413] on button "Reject Timesheet" at bounding box center [546, 423] width 87 height 25
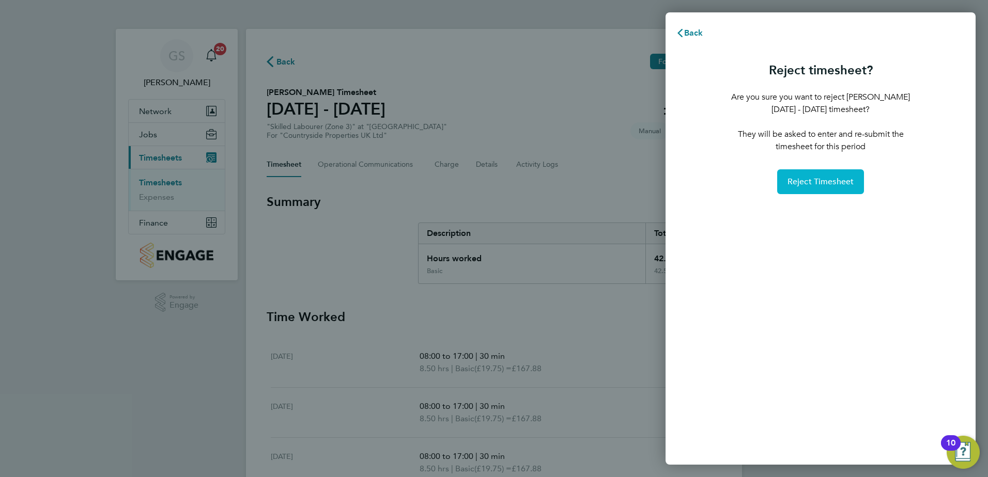
click at [832, 173] on button "Reject Timesheet" at bounding box center [820, 181] width 87 height 25
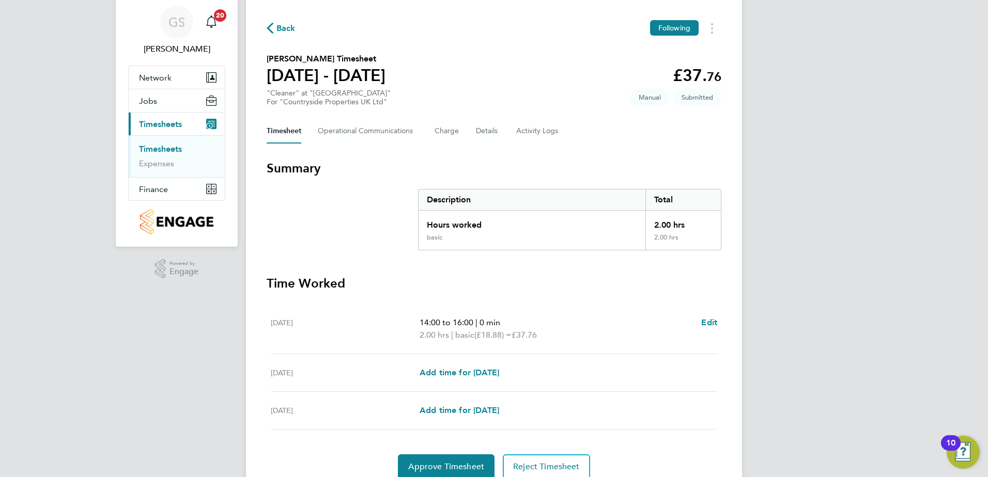
scroll to position [52, 0]
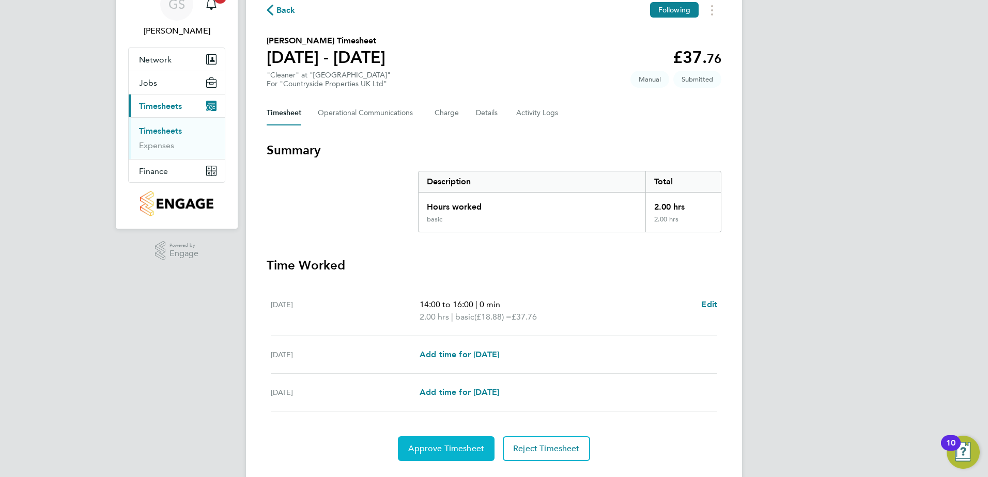
click at [470, 446] on span "Approve Timesheet" at bounding box center [446, 449] width 76 height 10
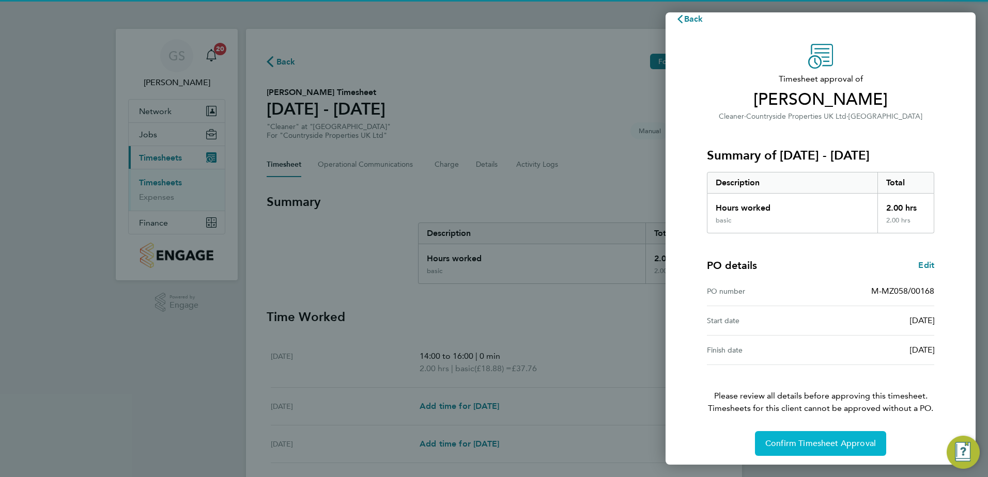
scroll to position [18, 0]
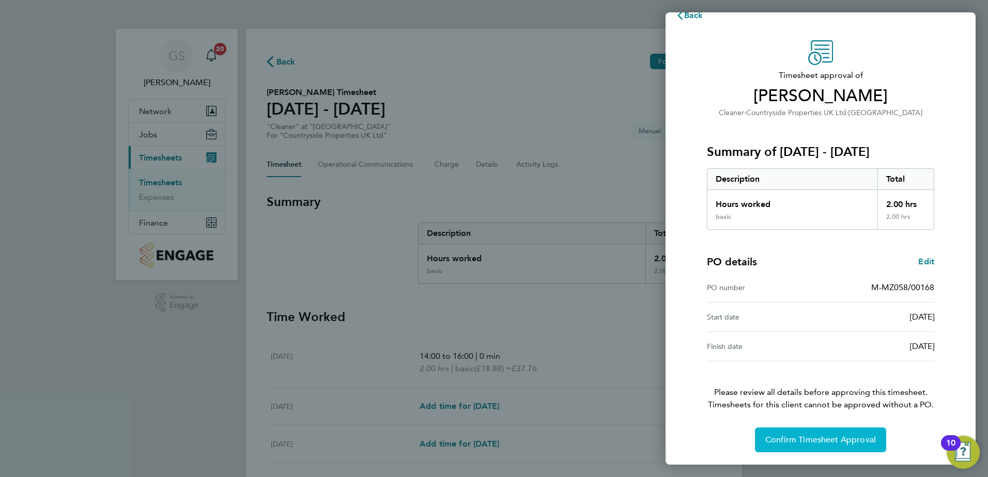
click at [840, 433] on button "Confirm Timesheet Approval" at bounding box center [820, 440] width 131 height 25
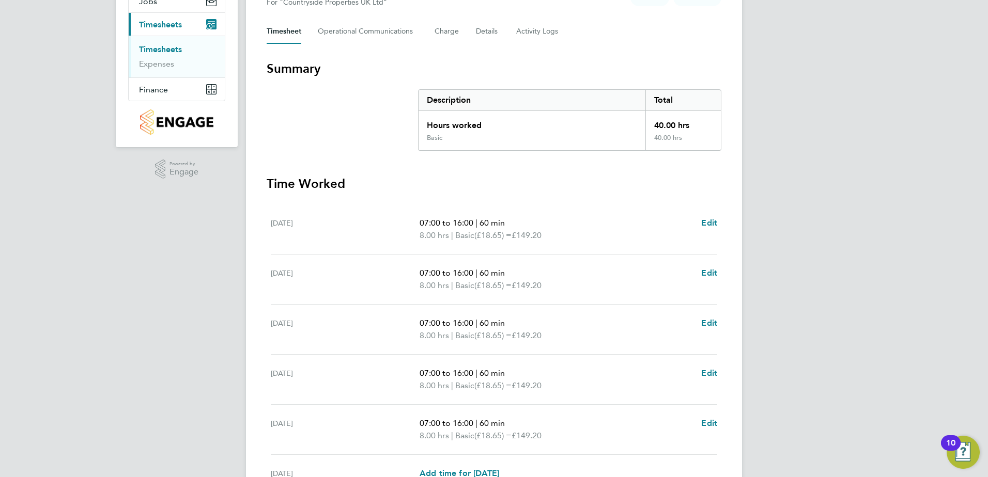
scroll to position [277, 0]
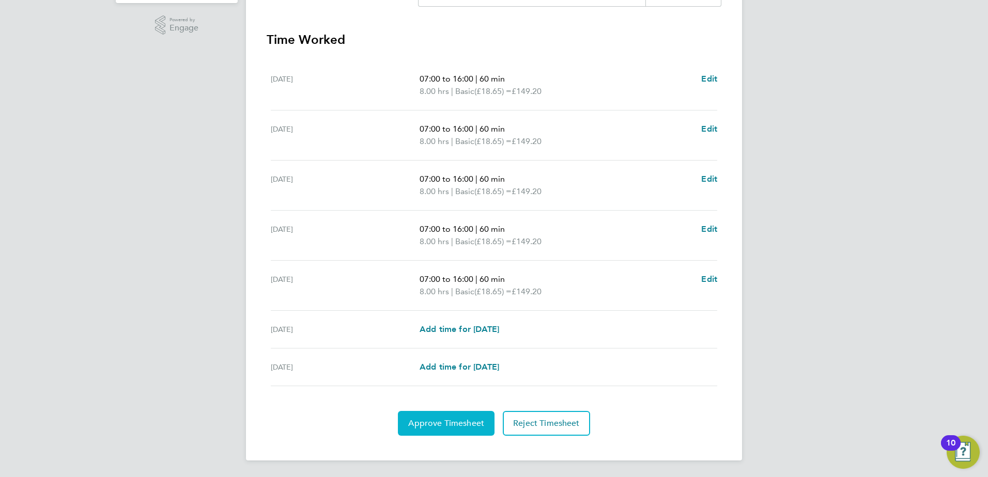
click at [462, 415] on button "Approve Timesheet" at bounding box center [446, 423] width 97 height 25
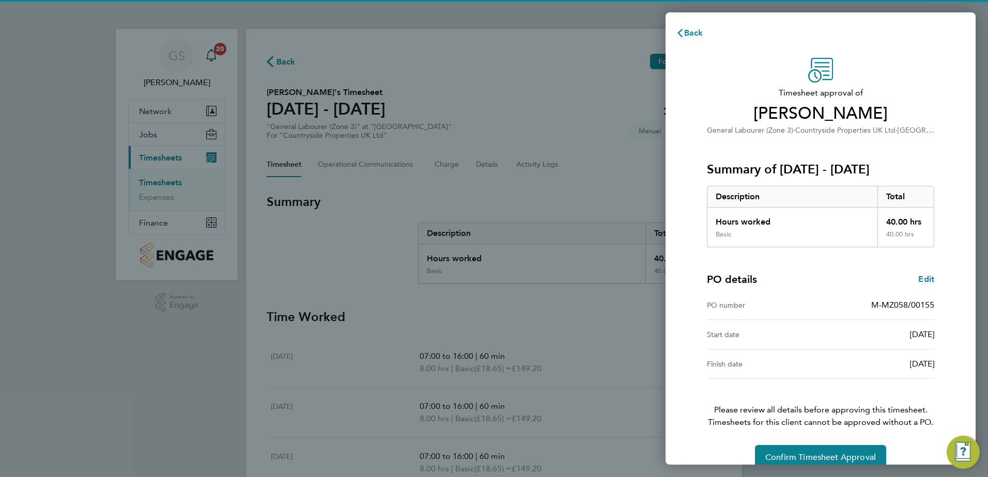
scroll to position [18, 0]
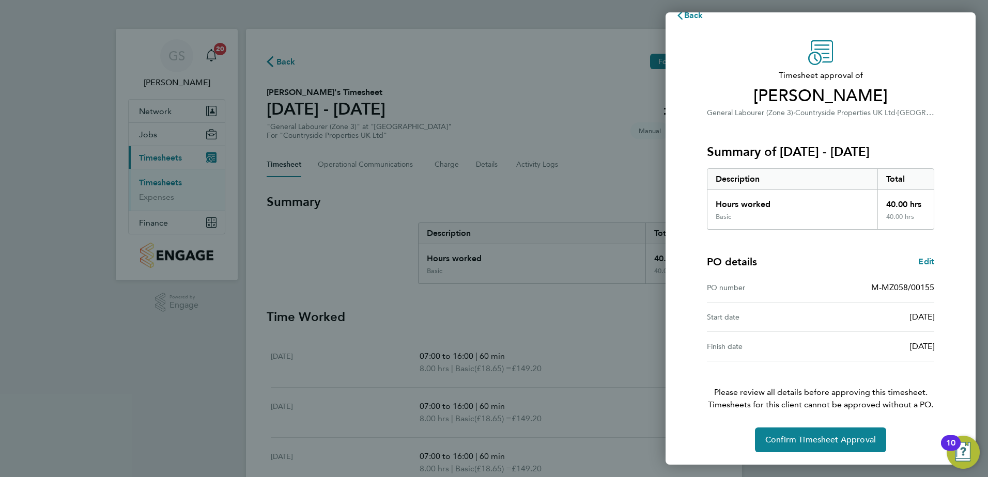
click at [849, 426] on div "Timesheet approval of [PERSON_NAME] General Labourer (Zone 3) · Countryside Pro…" at bounding box center [820, 246] width 252 height 412
click at [848, 434] on button "Confirm Timesheet Approval" at bounding box center [820, 440] width 131 height 25
